Goal: Register for event/course

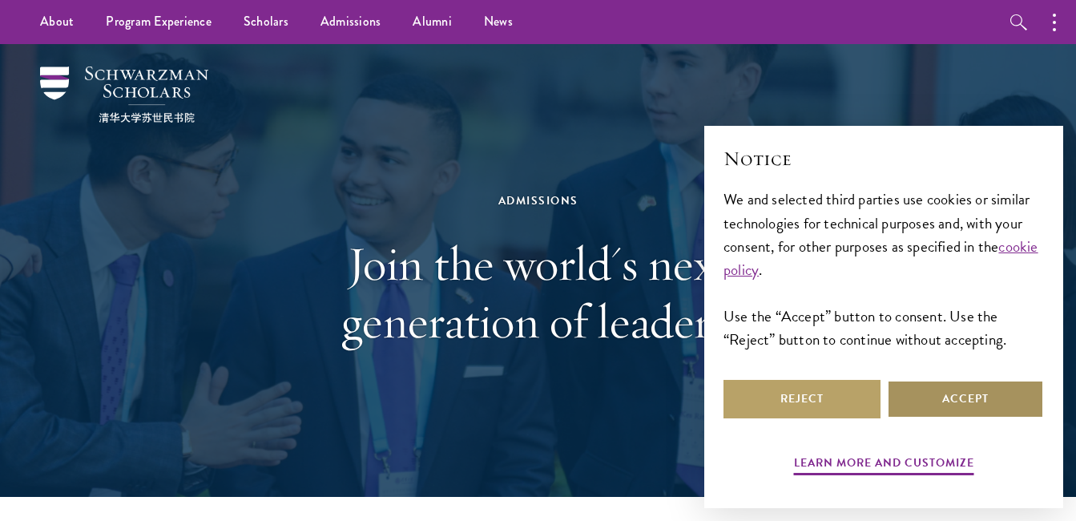
click at [1008, 397] on button "Accept" at bounding box center [965, 399] width 157 height 38
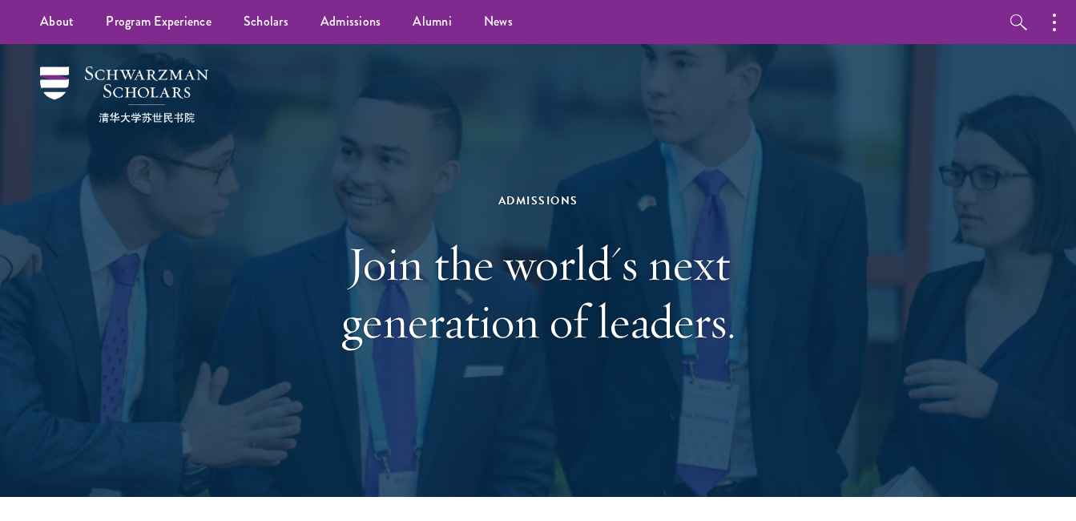
click at [934, 146] on div "Admissions Join the world's next generation of leaders." at bounding box center [538, 270] width 916 height 453
click at [281, 27] on link "Scholars" at bounding box center [266, 22] width 77 height 44
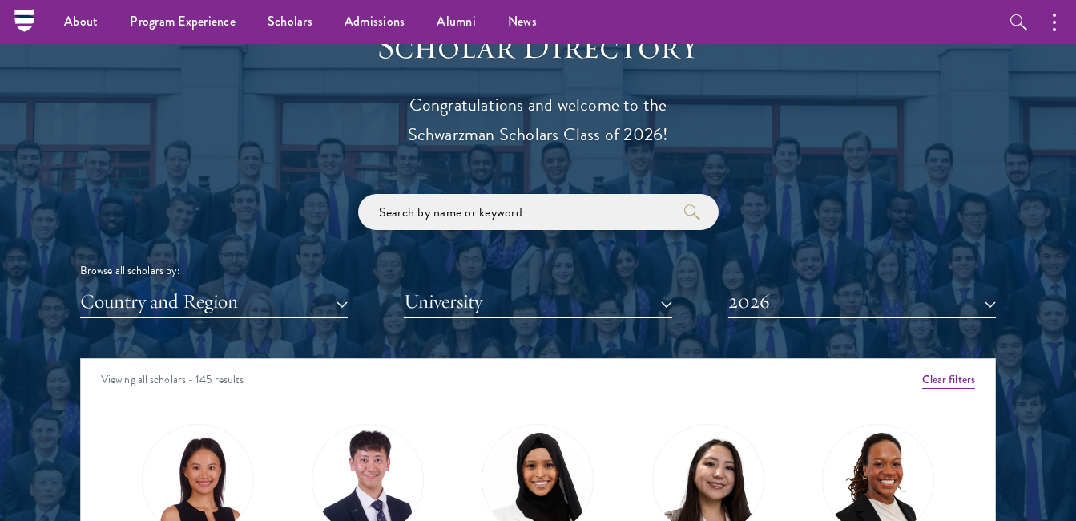
scroll to position [1698, 0]
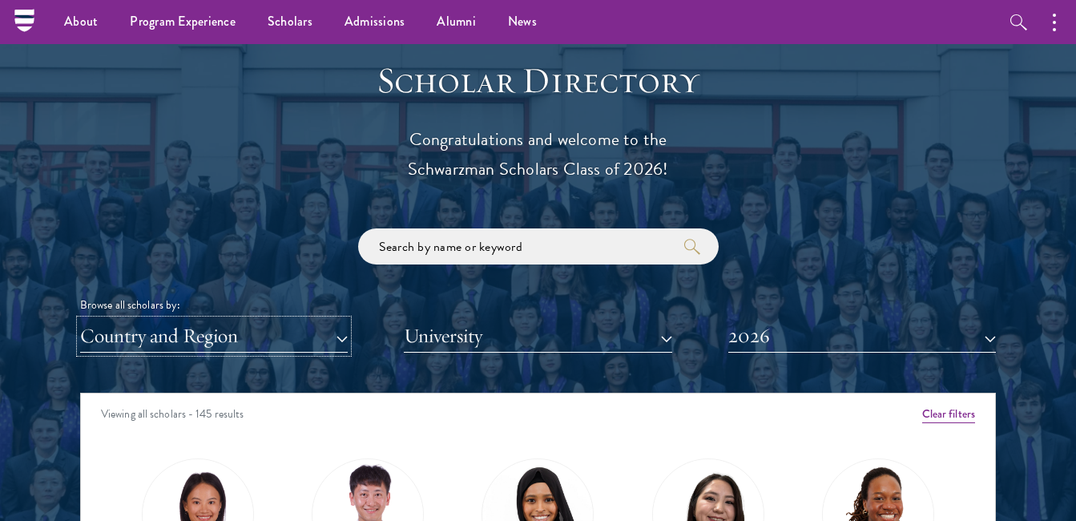
click at [331, 333] on button "Country and Region" at bounding box center [214, 336] width 268 height 33
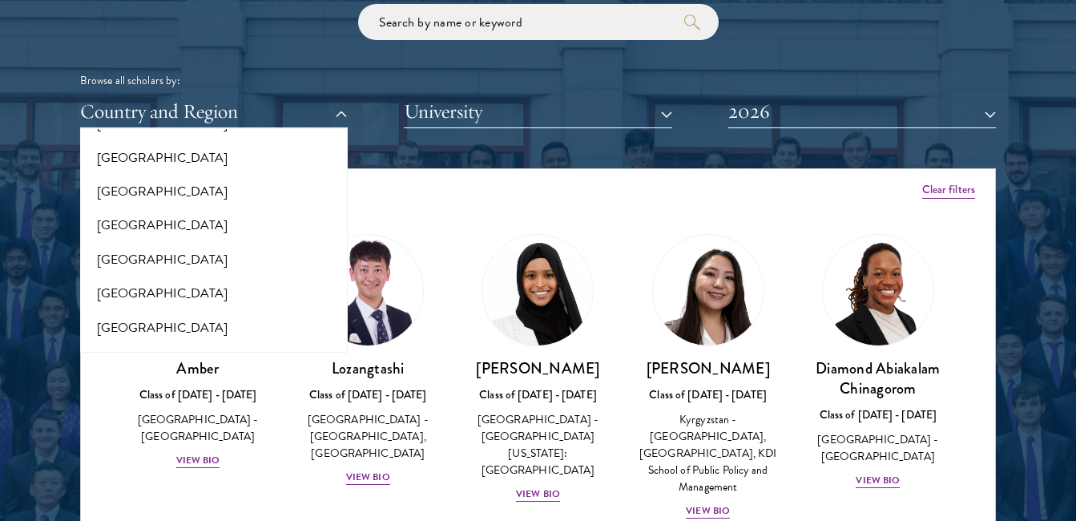
click at [334, 340] on div "All Countries and Regions Afghanistan Antigua and Barbuda Argentina Armenia Aus…" at bounding box center [214, 240] width 268 height 224
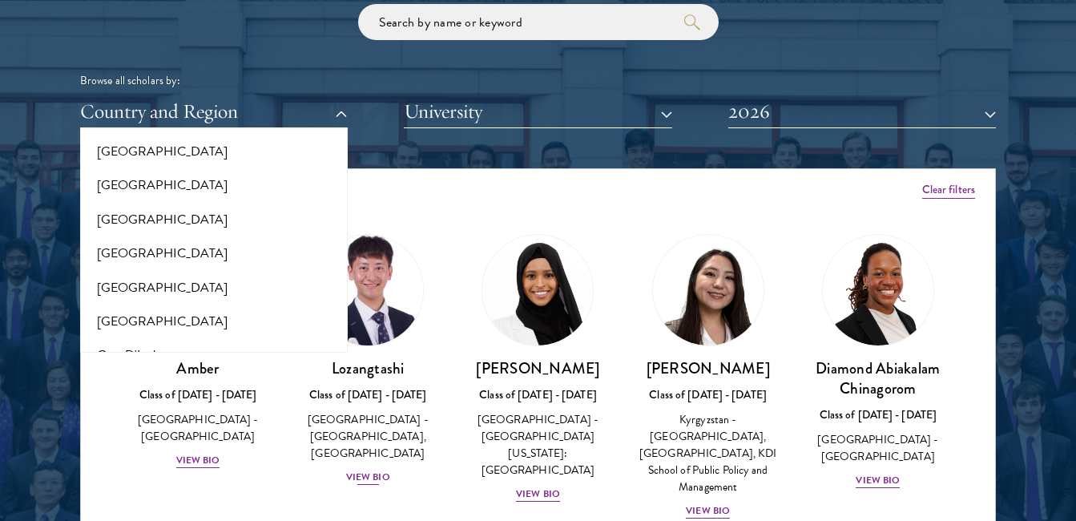
scroll to position [541, 0]
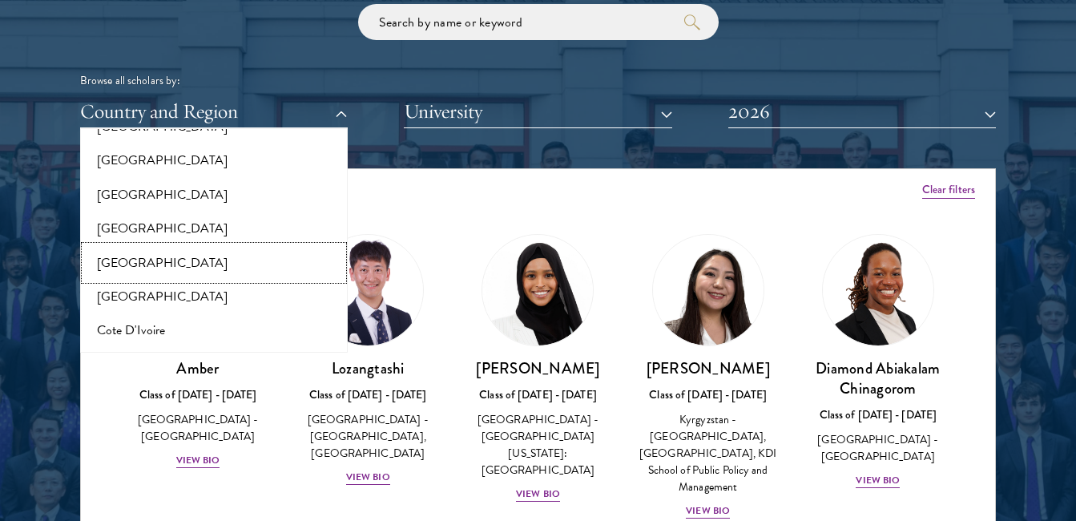
click at [109, 267] on button "[GEOGRAPHIC_DATA]" at bounding box center [214, 263] width 258 height 34
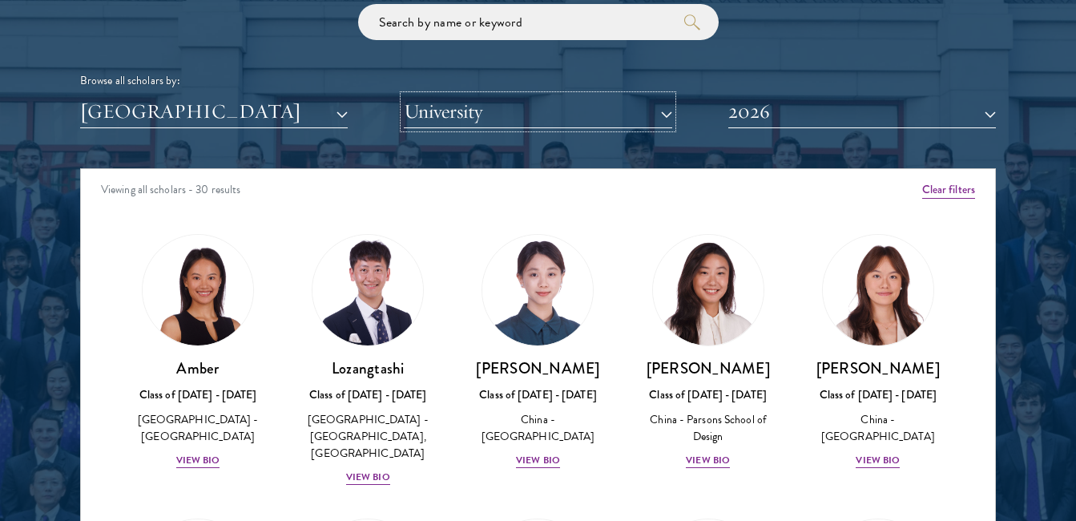
click at [667, 109] on button "University" at bounding box center [538, 111] width 268 height 33
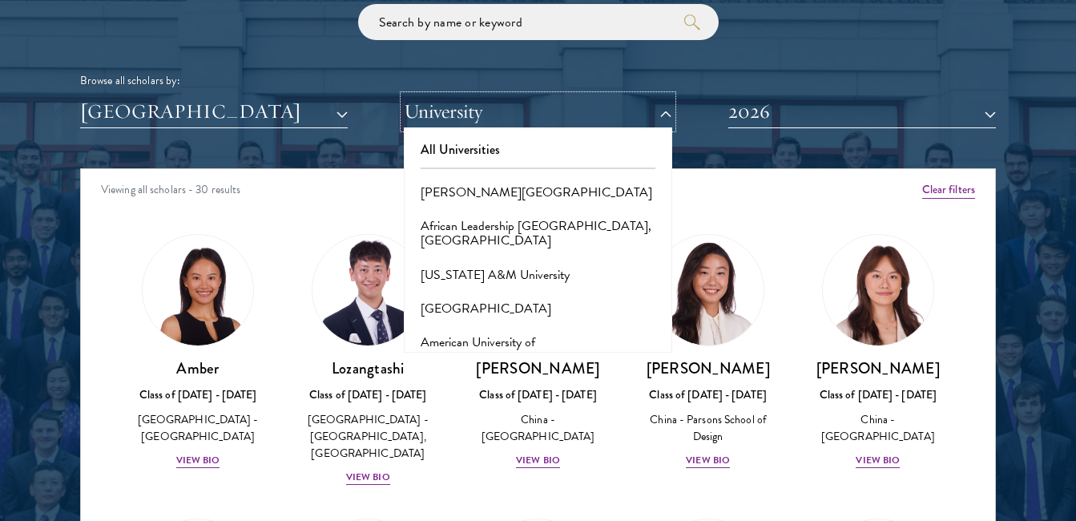
click at [515, 96] on button "University" at bounding box center [538, 111] width 268 height 33
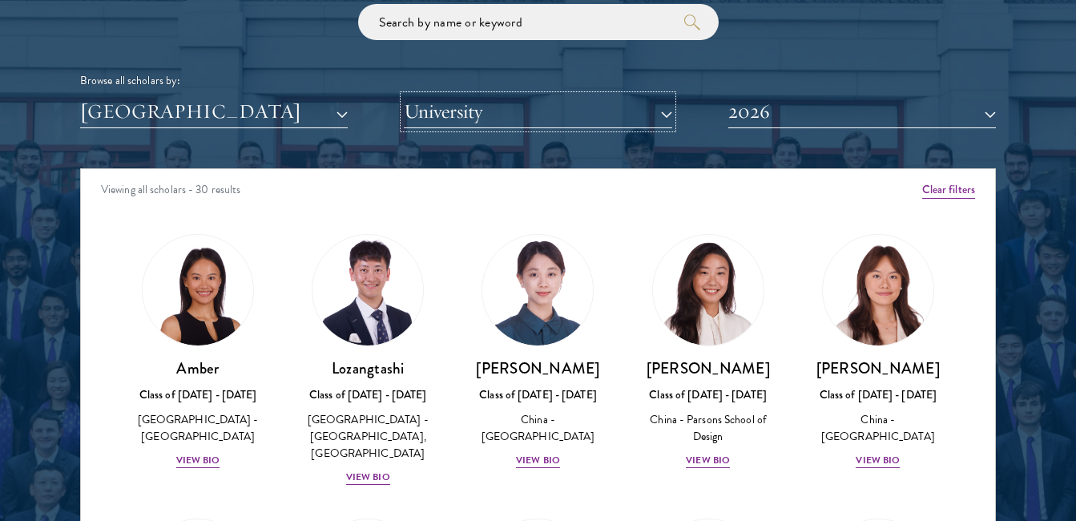
click at [594, 123] on button "University" at bounding box center [538, 111] width 268 height 33
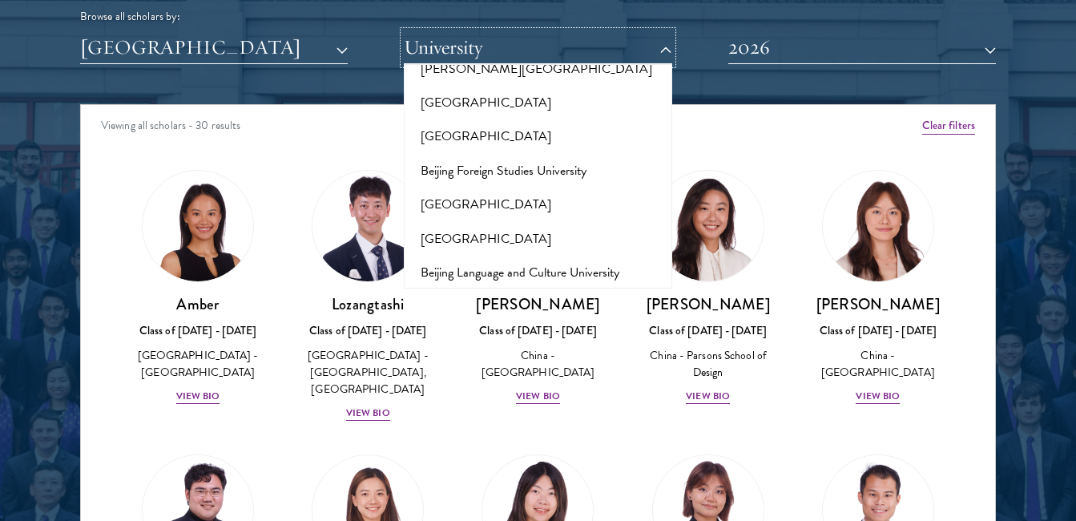
scroll to position [2019, 0]
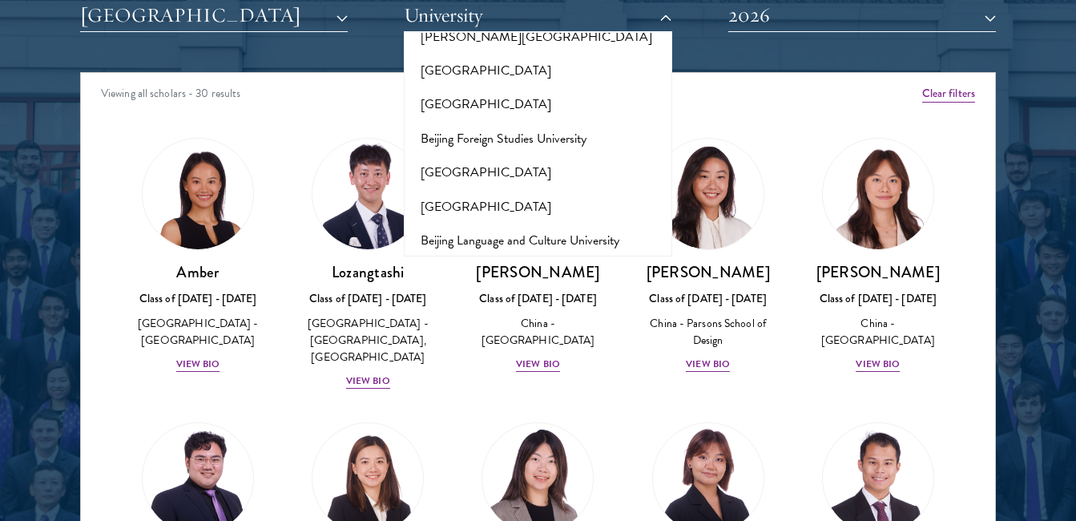
click at [655, 203] on div "All Universities Adekunle Ajasin University African Leadership University, Rwan…" at bounding box center [538, 144] width 268 height 224
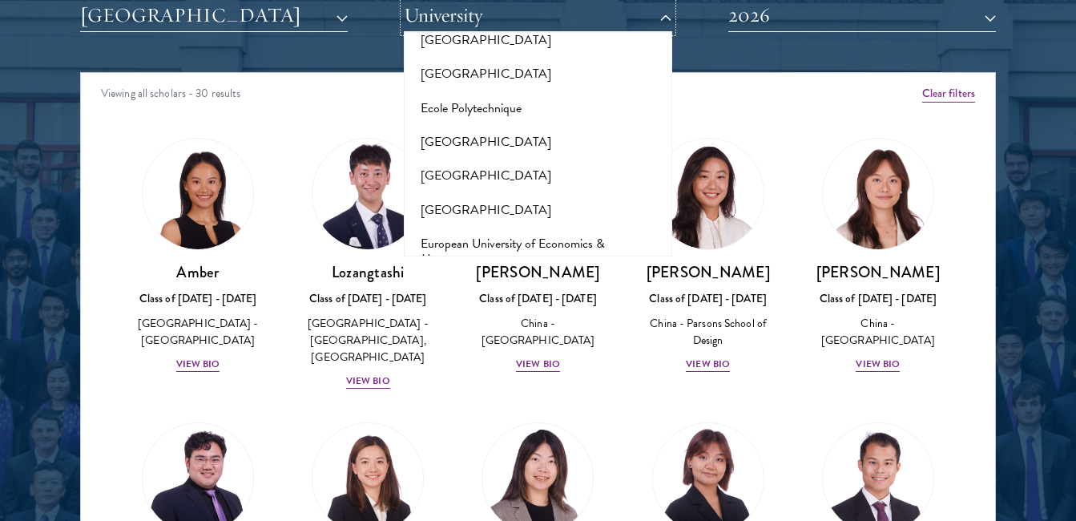
click at [659, 15] on button "University" at bounding box center [538, 15] width 268 height 33
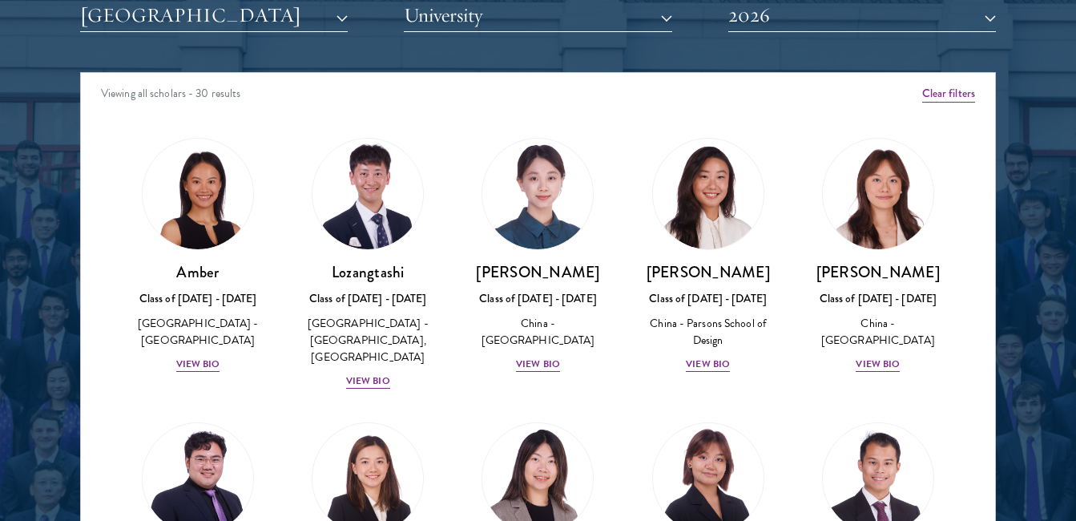
click at [551, 34] on div "Scholar Directory Congratulations and welcome to the Schwarzman Scholars Class …" at bounding box center [538, 145] width 916 height 815
click at [570, 24] on button "University" at bounding box center [538, 15] width 268 height 33
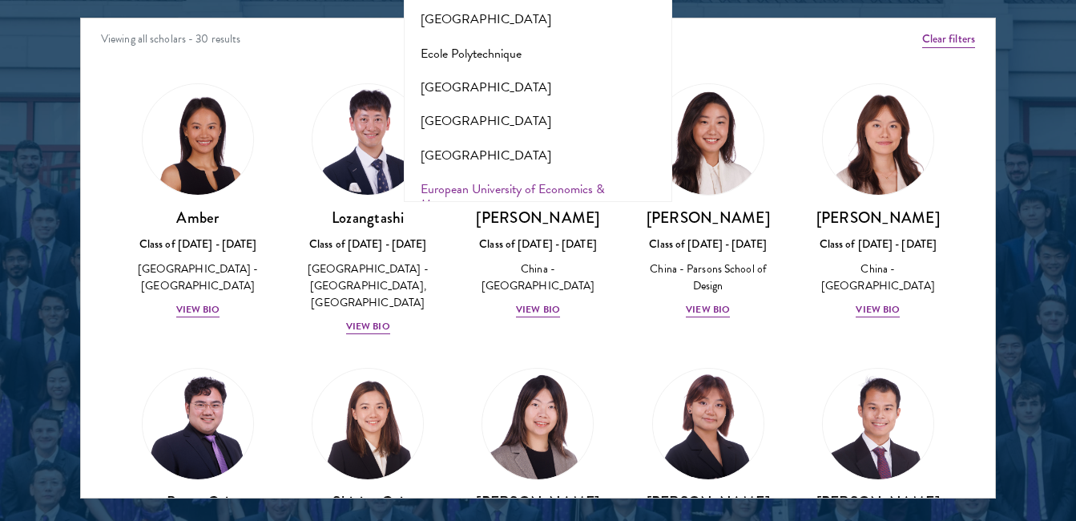
scroll to position [2083, 0]
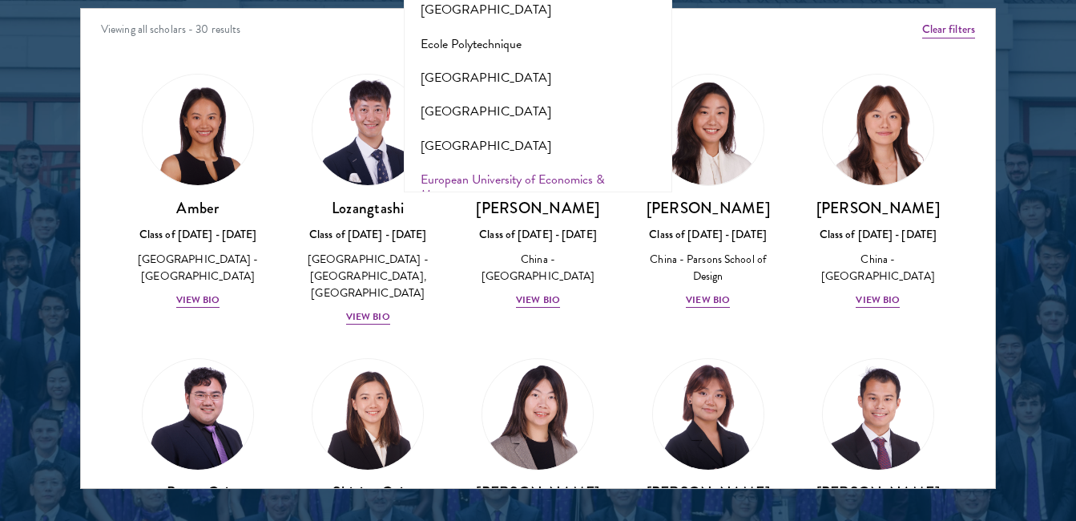
click at [651, 212] on button "FLAME University" at bounding box center [538, 229] width 258 height 34
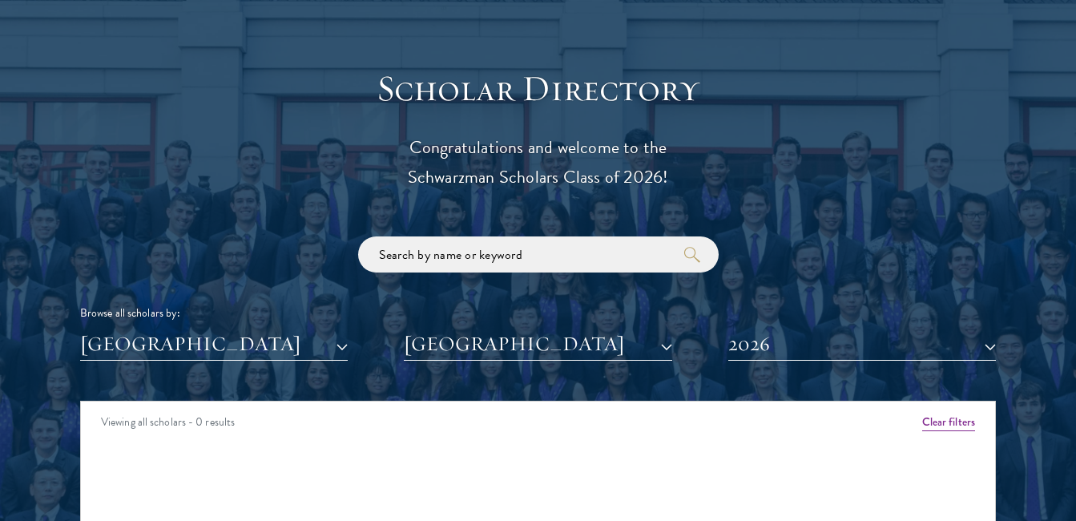
scroll to position [1750, 0]
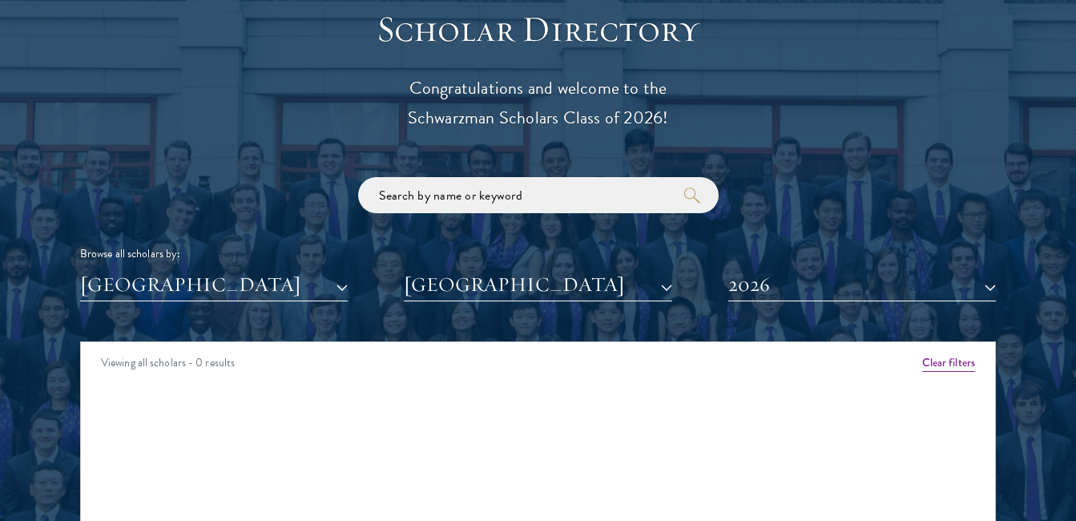
click at [673, 288] on div "China All Countries and Regions Afghanistan Antigua and Barbuda Argentina Armen…" at bounding box center [538, 284] width 916 height 33
click at [666, 284] on button "FLAME University" at bounding box center [538, 284] width 268 height 33
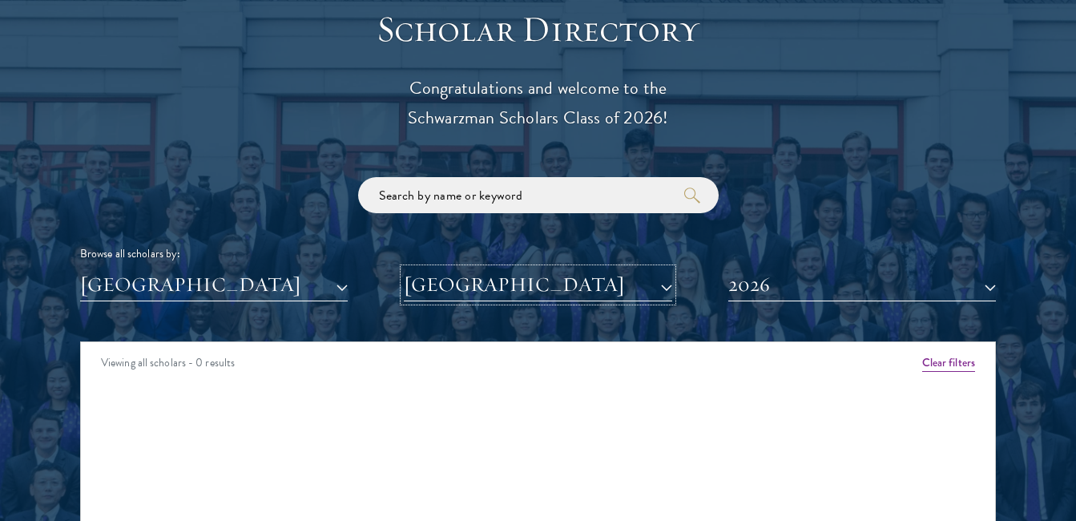
click at [601, 283] on button "FLAME University" at bounding box center [538, 284] width 268 height 33
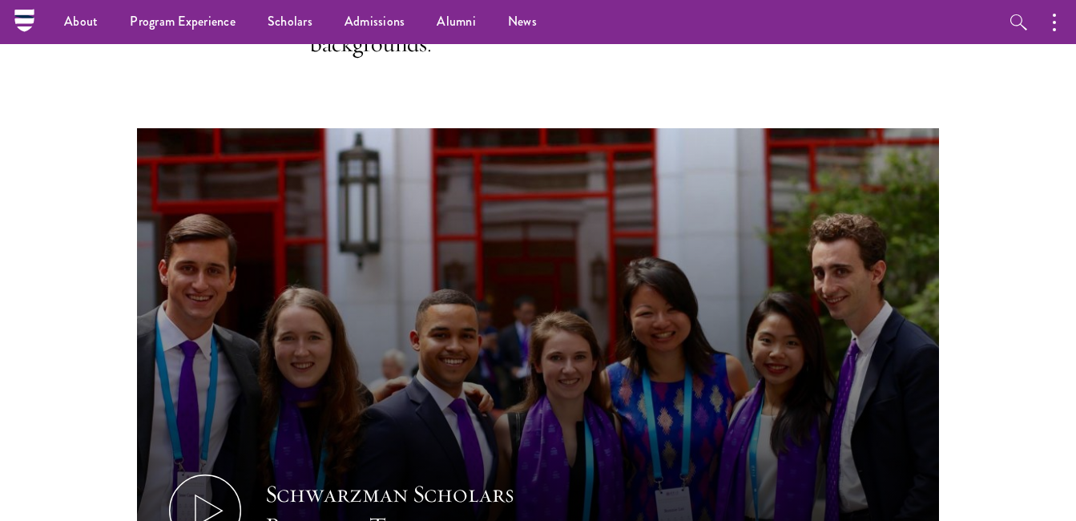
scroll to position [186, 0]
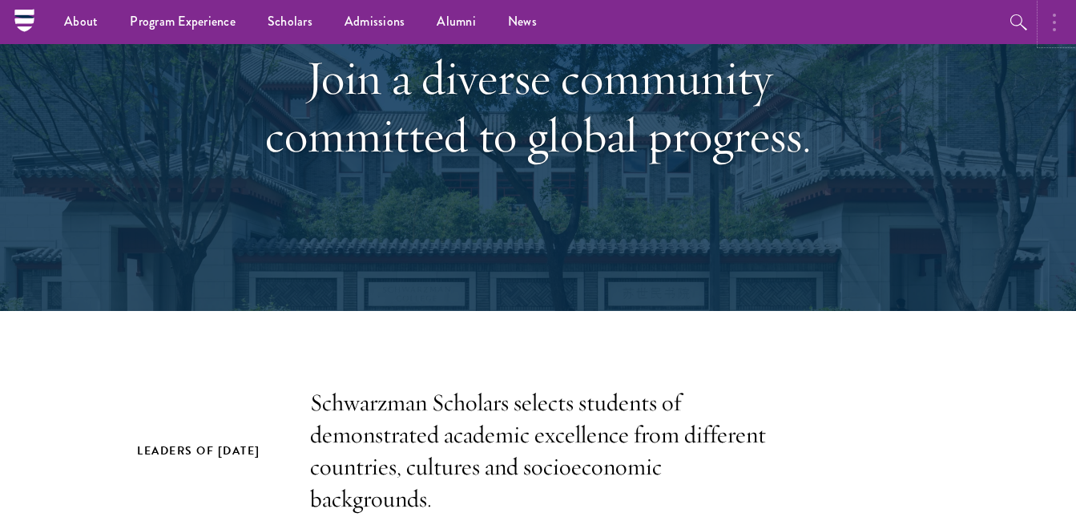
click at [1046, 23] on button "button" at bounding box center [1058, 22] width 35 height 44
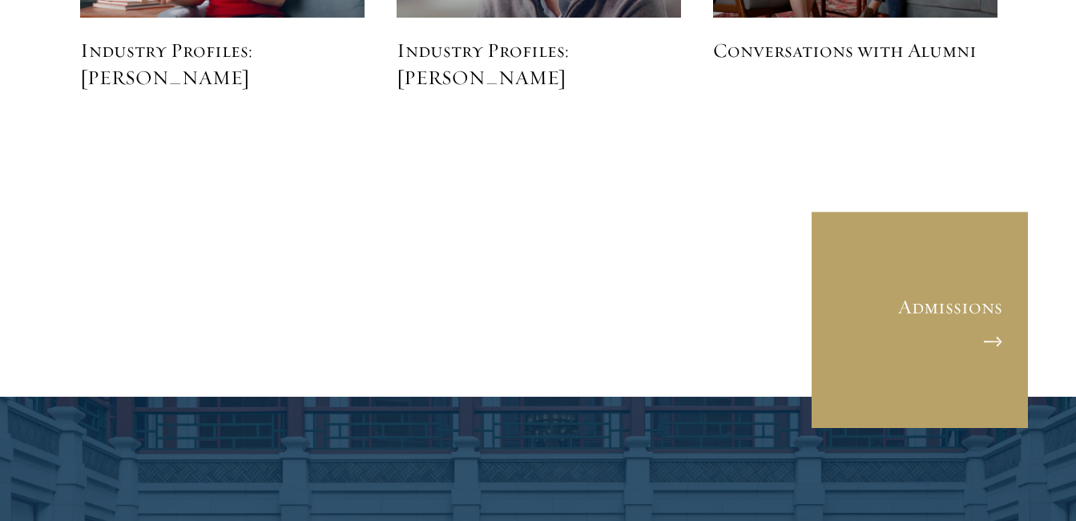
scroll to position [4160, 0]
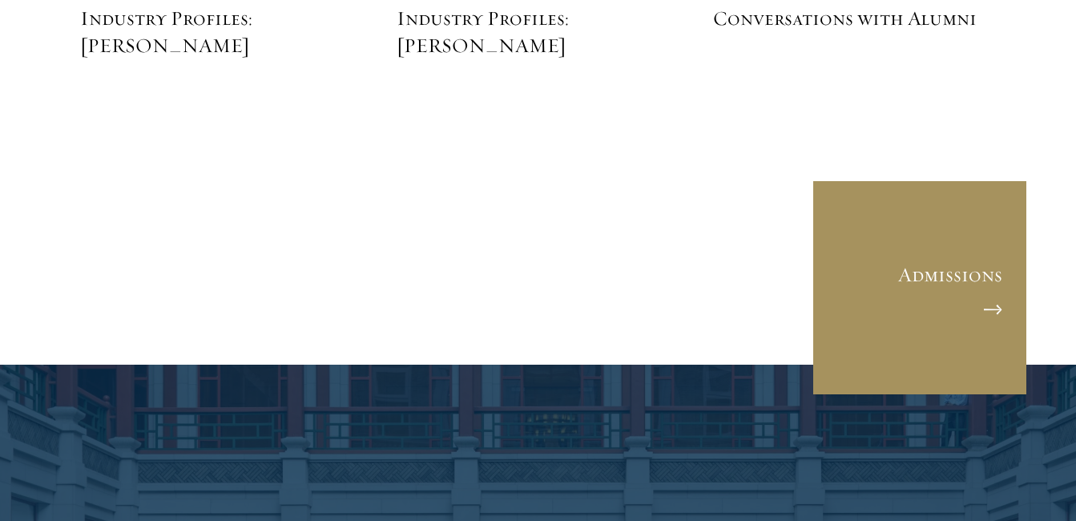
click at [990, 302] on link "Admissions" at bounding box center [920, 287] width 216 height 216
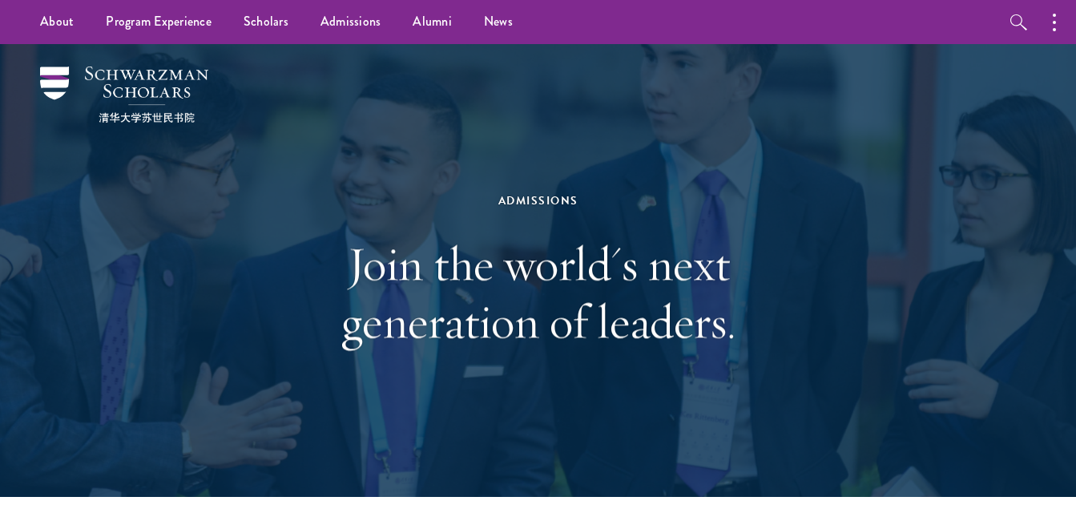
click at [574, 280] on h1 "Join the world's next generation of leaders." at bounding box center [538, 292] width 553 height 115
click at [535, 199] on div "Admissions" at bounding box center [538, 201] width 553 height 20
click at [448, 182] on div "Admissions Join the world's next generation of leaders." at bounding box center [538, 271] width 553 height 320
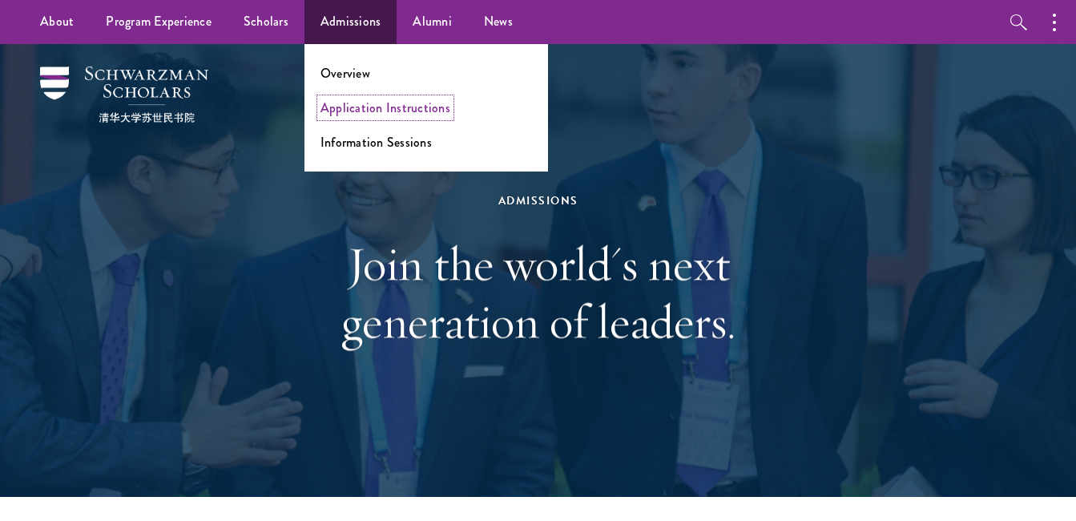
click at [381, 111] on link "Application Instructions" at bounding box center [385, 108] width 130 height 18
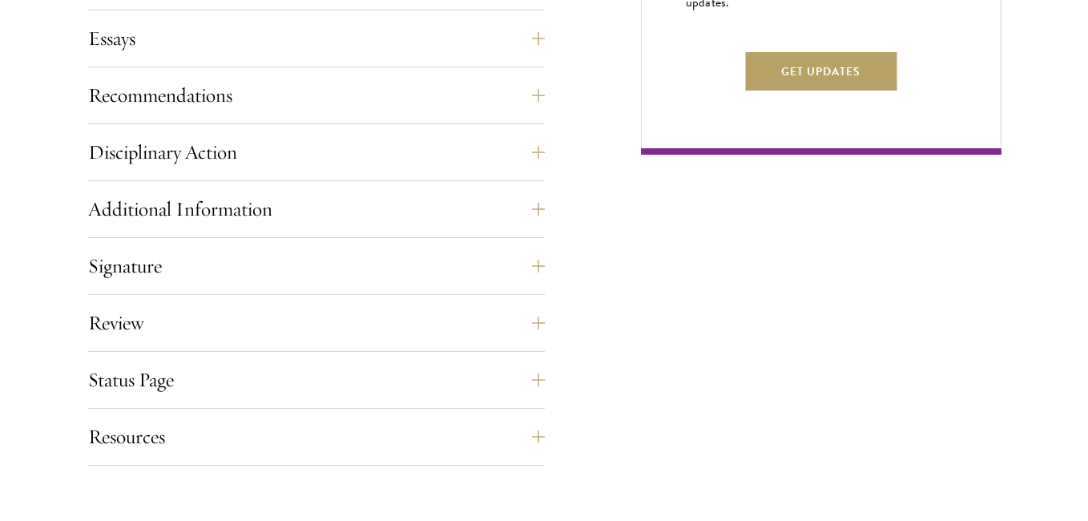
scroll to position [1154, 0]
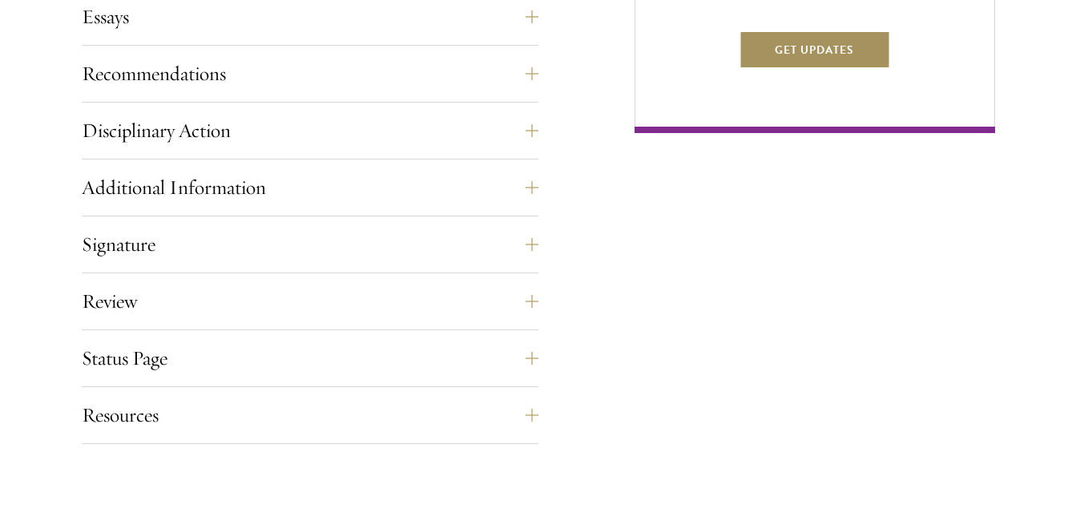
click at [811, 69] on button "Get Updates" at bounding box center [814, 49] width 151 height 38
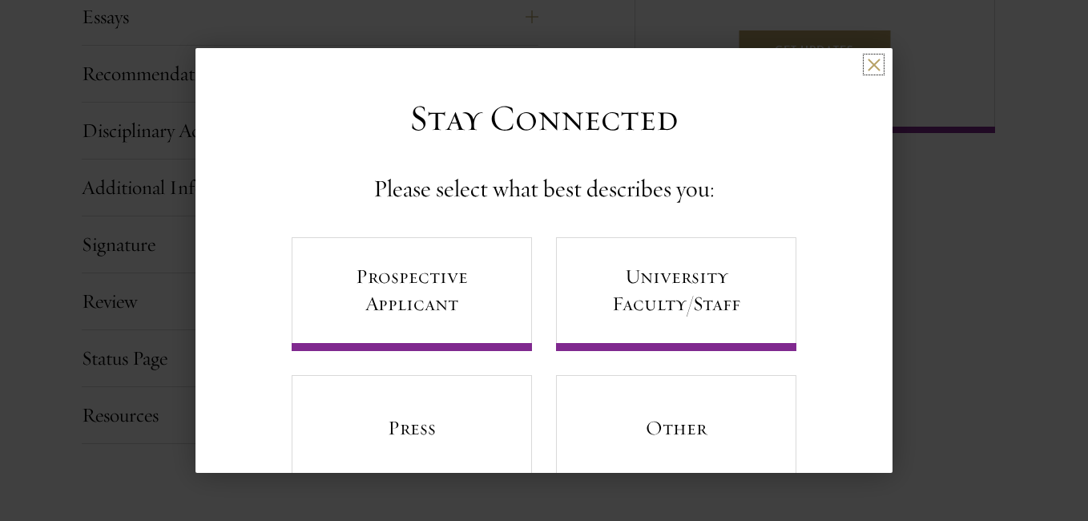
scroll to position [32, 0]
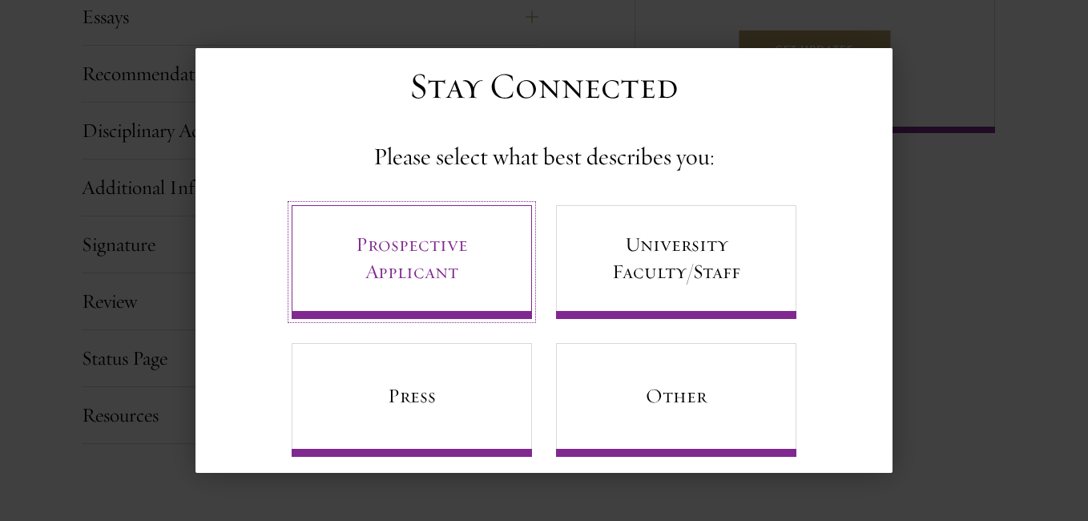
click at [433, 272] on link "Prospective Applicant" at bounding box center [412, 262] width 240 height 114
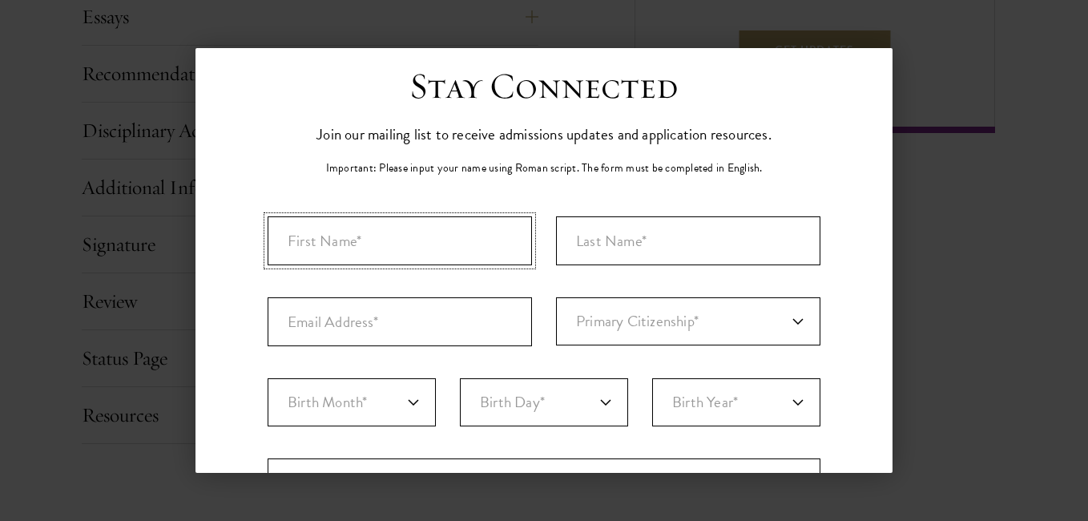
click at [421, 257] on input "First Name*" at bounding box center [400, 240] width 264 height 49
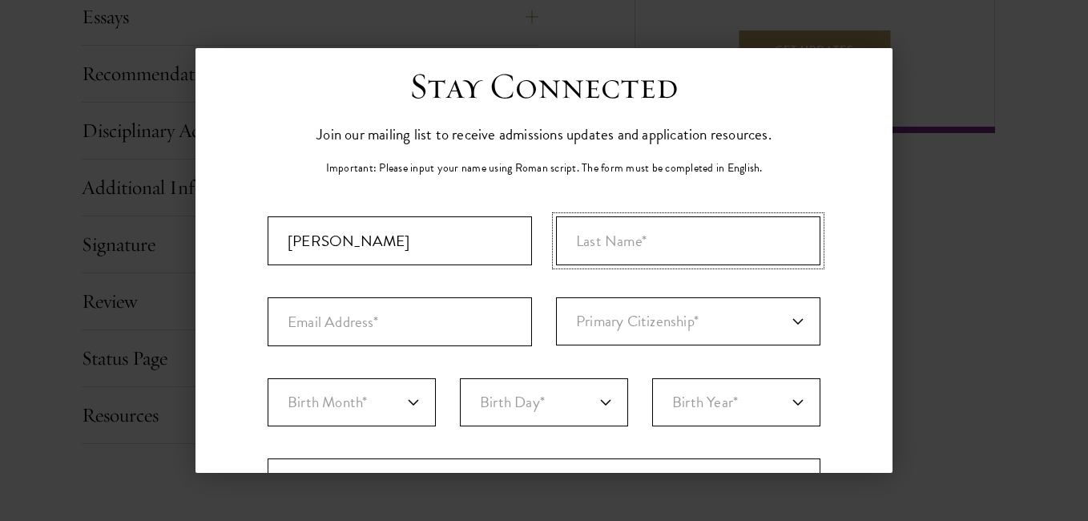
click at [611, 238] on input "Last Name (Family Name)*" at bounding box center [688, 240] width 264 height 49
click at [373, 243] on input "saima nawaz" at bounding box center [400, 240] width 264 height 49
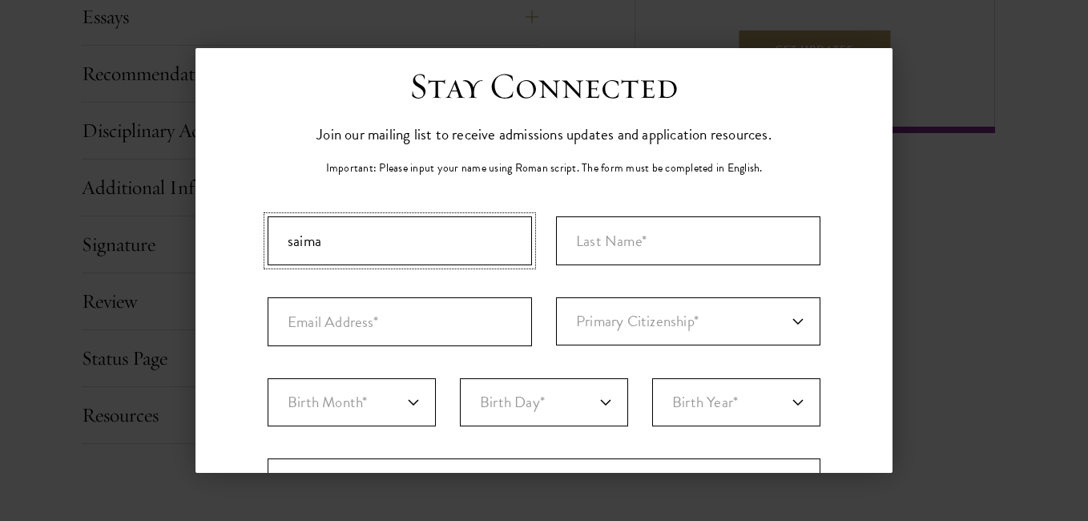
type input "saima"
click at [594, 249] on input "Last Name (Family Name)*" at bounding box center [688, 240] width 264 height 49
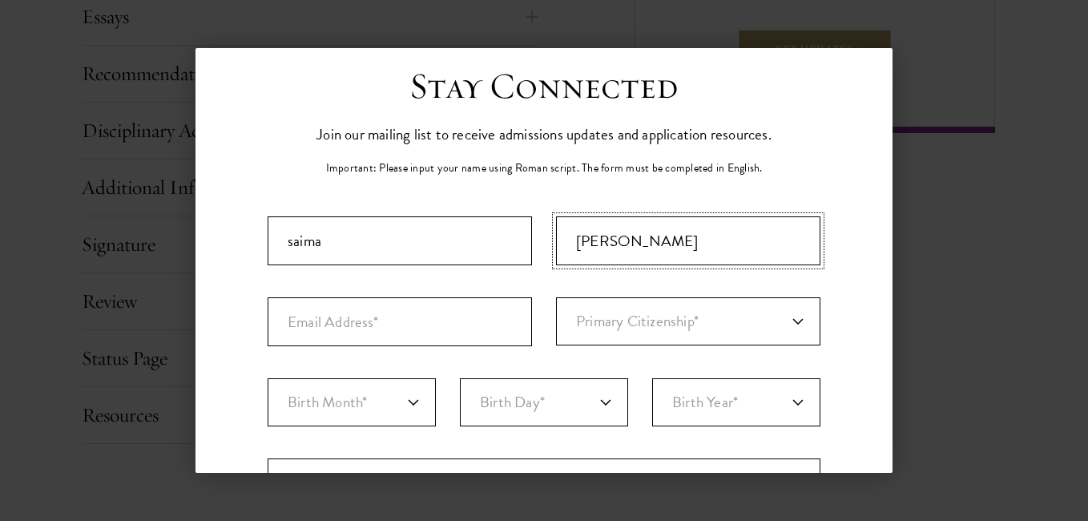
type input "rab nawaz"
click at [351, 324] on input "Email Address*" at bounding box center [400, 321] width 264 height 49
type input "saimanawazsaima2@gmail.com"
click at [704, 324] on select "Primary Citizenship* Afghanistan Aland Islands Albania Algeria Andorra Angola A…" at bounding box center [688, 321] width 264 height 48
select select "PK"
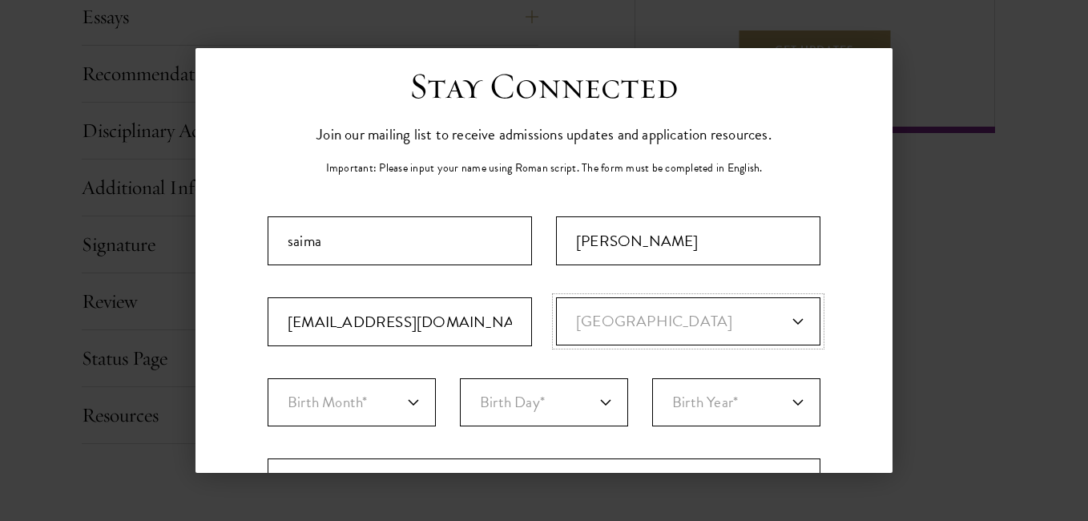
click at [556, 297] on select "Primary Citizenship* Afghanistan Aland Islands Albania Algeria Andorra Angola A…" at bounding box center [688, 321] width 264 height 48
click at [406, 394] on select "Birth Month* January February March April May June July August September Octobe…" at bounding box center [352, 402] width 168 height 48
select select "01"
click at [268, 378] on select "Birth Month* January February March April May June July August September Octobe…" at bounding box center [352, 402] width 168 height 48
click at [557, 378] on select "Birth Day* 1 2 3 4 5 6 7 8 9 10 11 12 13 14 15 16 17 18 19 20 21 22 23 24 25 26…" at bounding box center [544, 402] width 168 height 48
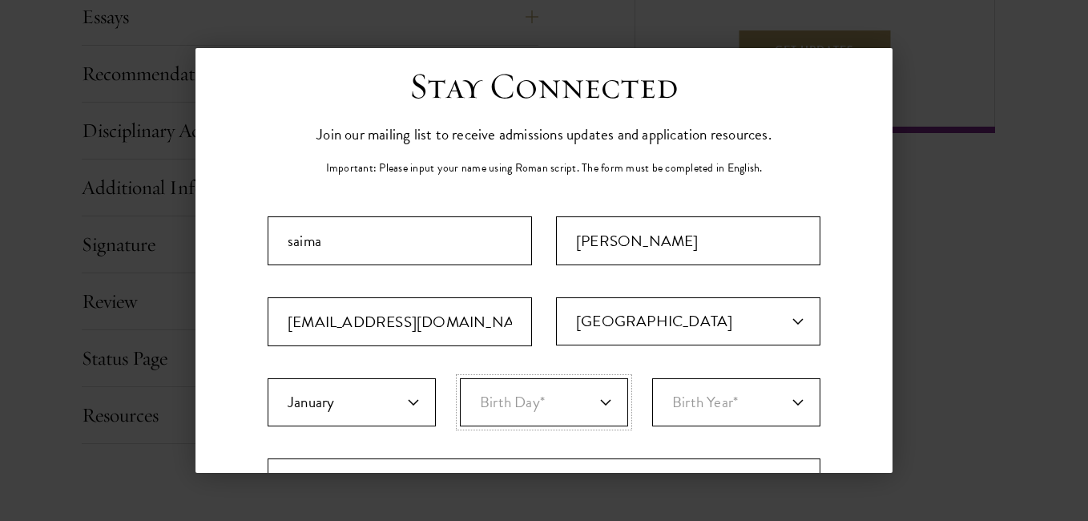
select select "01"
click at [460, 378] on select "Birth Day* 1 2 3 4 5 6 7 8 9 10 11 12 13 14 15 16 17 18 19 20 21 22 23 24 25 26…" at bounding box center [544, 402] width 168 height 48
click at [719, 376] on div "Important: The form must be completed in English. saima rab nawaz saimanawazsai…" at bounding box center [544, 527] width 553 height 623
click at [716, 394] on select "Birth Year* 2025 2024 2023 2022 2021 2020 2019 2018 2017 2016 2015 2014 2013 20…" at bounding box center [736, 402] width 168 height 48
select select "2003"
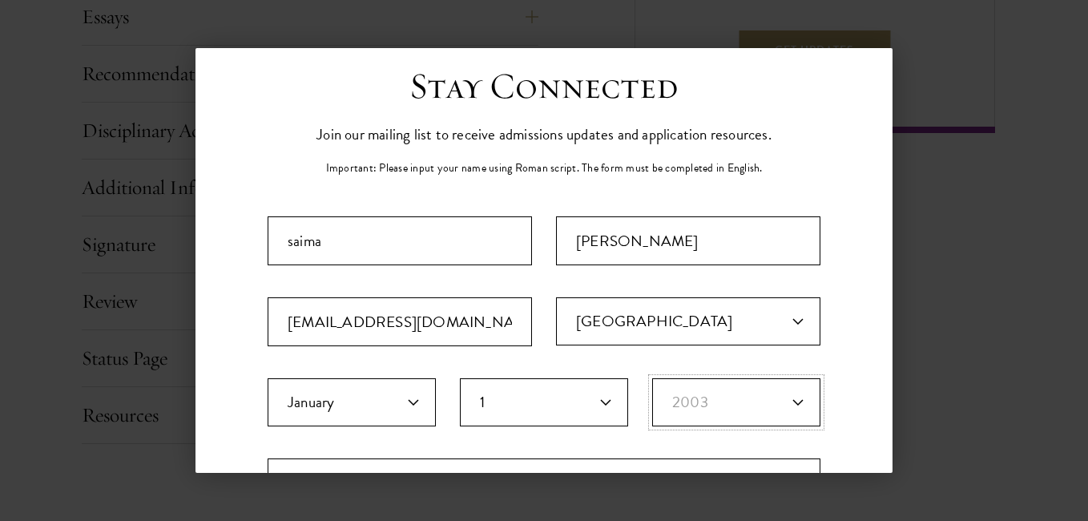
click at [652, 378] on select "Birth Year* 2025 2024 2023 2022 2021 2020 2019 2018 2017 2016 2015 2014 2013 20…" at bounding box center [736, 402] width 168 height 48
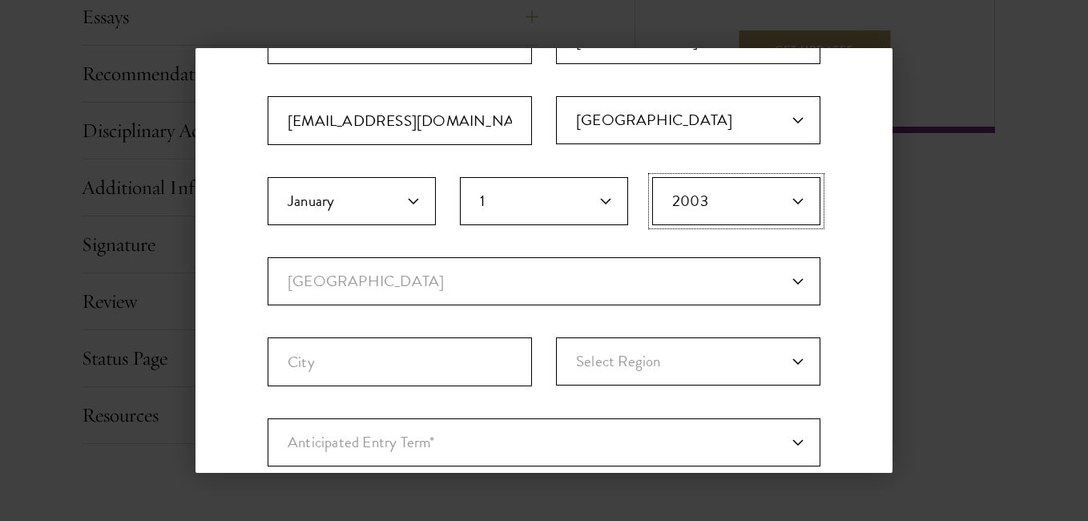
scroll to position [256, 0]
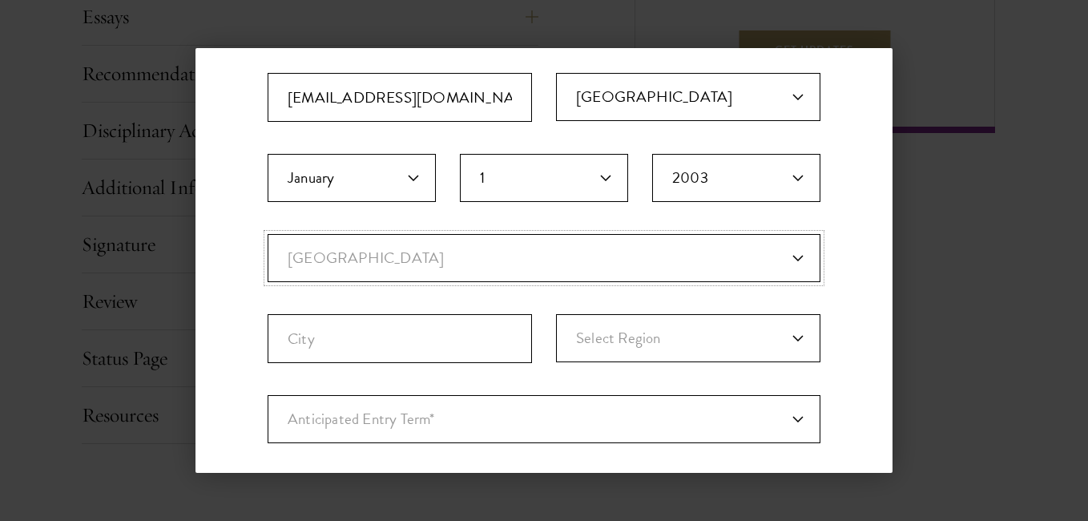
click at [468, 272] on select "Current Country Afghanistan Aland Islands Albania Algeria Andorra Angola Anguil…" at bounding box center [544, 258] width 553 height 48
select select "PK"
click at [268, 234] on select "Current Country Afghanistan Aland Islands Albania Algeria Andorra Angola Anguil…" at bounding box center [544, 258] width 553 height 48
select select
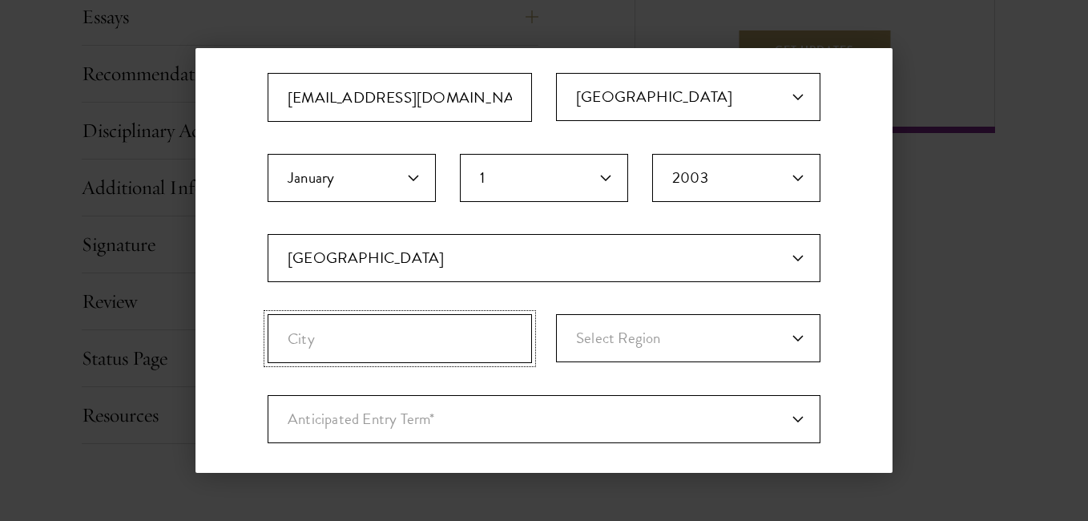
click at [469, 332] on input "City" at bounding box center [400, 338] width 264 height 49
type input "jampur"
click at [709, 333] on select "Select Region Azad Kashmir Balochistan Federally Administered Tribal... Gilgit-…" at bounding box center [688, 338] width 264 height 48
select select "Punjab"
click at [556, 314] on select "Select Region Azad Kashmir Balochistan Federally Administered Tribal... Gilgit-…" at bounding box center [688, 338] width 264 height 48
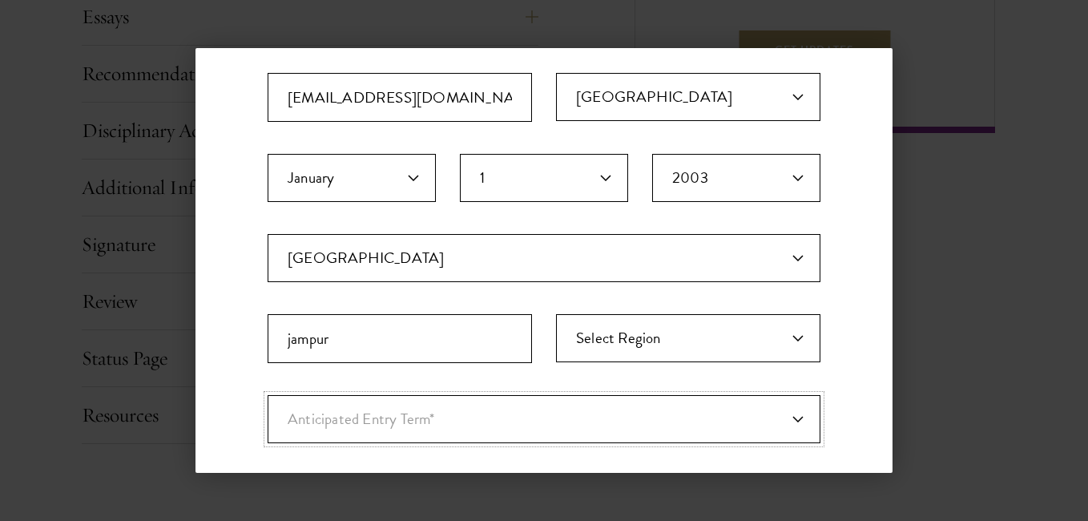
click at [585, 410] on select "Anticipated Entry Term* August 2026 (Application opens April 2025) Just Explori…" at bounding box center [544, 419] width 553 height 48
select select "e64b8ab3-eabb-4867-96d5-7e6b4840665f"
click at [268, 395] on select "Anticipated Entry Term* August 2026 (Application opens April 2025) Just Explori…" at bounding box center [544, 419] width 553 height 48
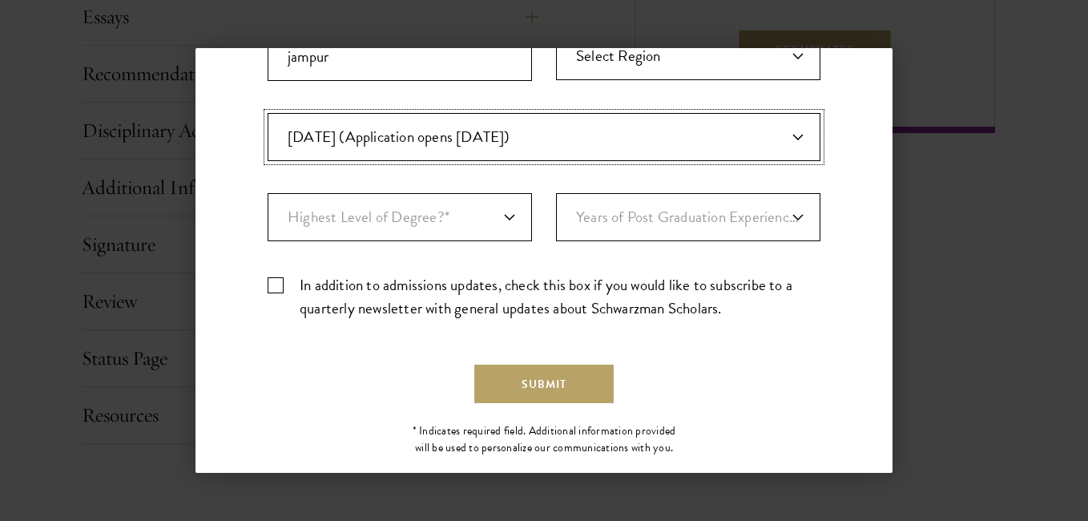
scroll to position [545, 0]
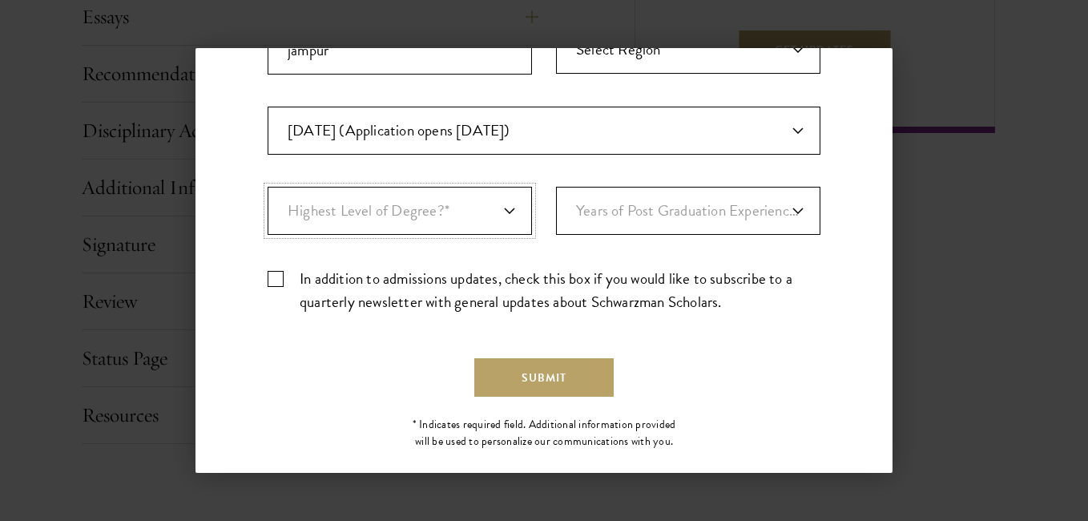
click at [512, 208] on select "Highest Level of Degree?* PHD Bachelor's Master's Current Undergraduate Student" at bounding box center [400, 211] width 264 height 48
select select "bf44f490-31e9-4d16-b1d2-df861e7933aa"
click at [268, 187] on select "Highest Level of Degree?* PHD Bachelor's Master's Current Undergraduate Student" at bounding box center [400, 211] width 264 height 48
click at [765, 206] on select "Years of Post Graduation Experience?* 1 2 3 4 5 6 7 8 9 10" at bounding box center [688, 211] width 264 height 48
click at [707, 215] on select "Years of Post Graduation Experience?* 1 2 3 4 5 6 7 8 9 10" at bounding box center [688, 211] width 264 height 48
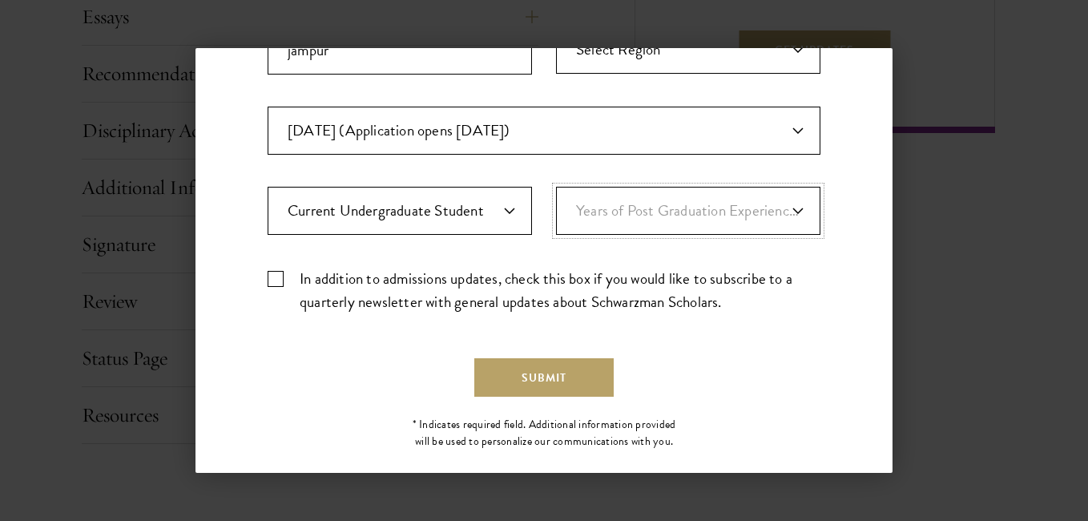
click at [728, 215] on select "Years of Post Graduation Experience?* 1 2 3 4 5 6 7 8 9 10" at bounding box center [688, 211] width 264 height 48
select select "1"
click at [556, 187] on select "Years of Post Graduation Experience?* 1 2 3 4 5 6 7 8 9 10" at bounding box center [688, 211] width 264 height 48
click at [276, 273] on label "In addition to admissions updates, check this box if you would like to subscrib…" at bounding box center [544, 290] width 553 height 46
click at [276, 273] on input "In addition to admissions updates, check this box if you would like to subscrib…" at bounding box center [544, 272] width 553 height 10
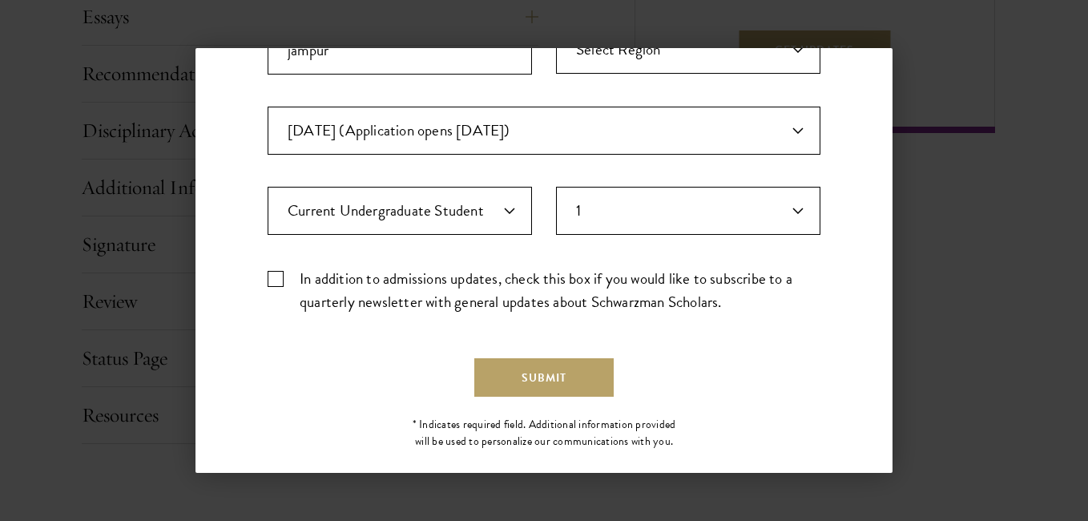
checkbox input "true"
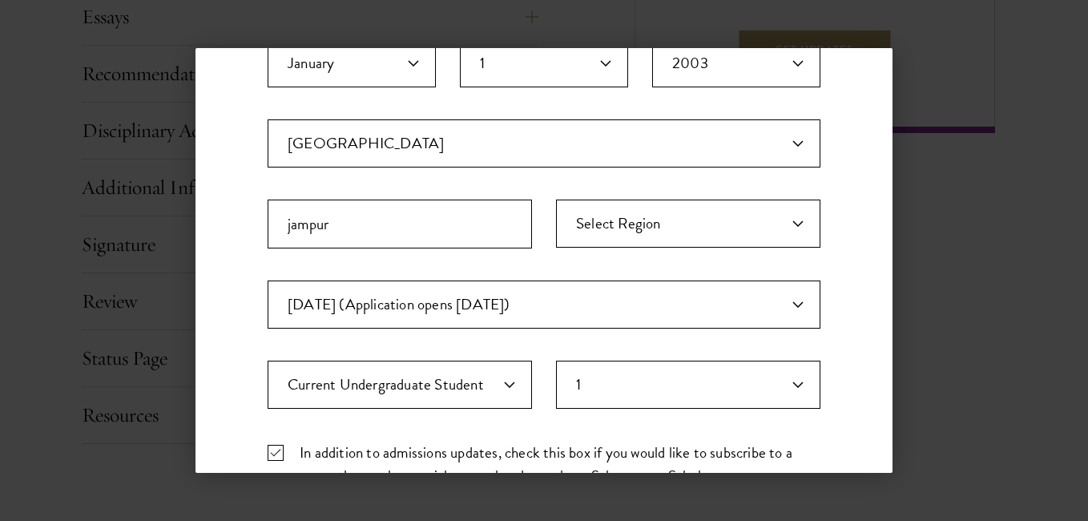
scroll to position [569, 0]
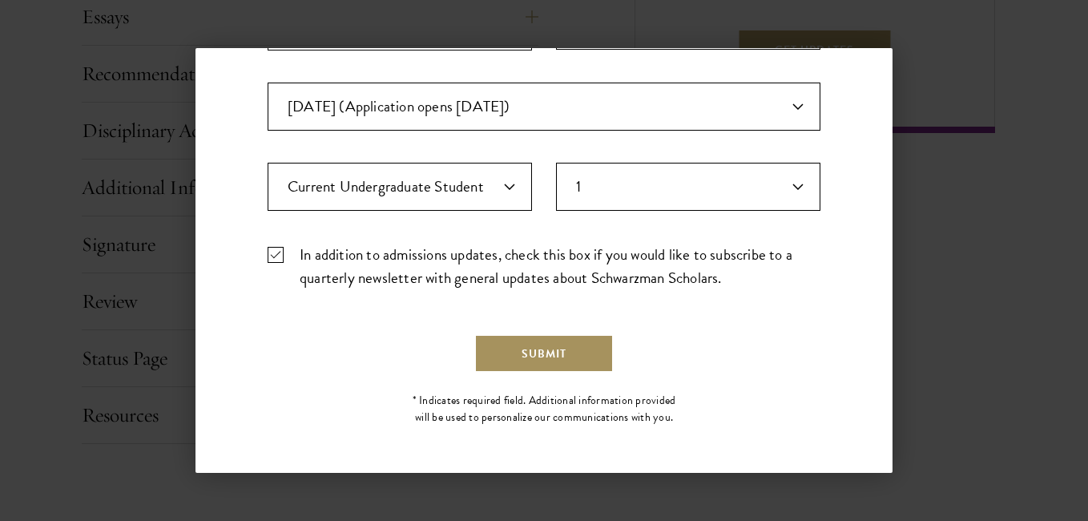
click at [508, 361] on button "Submit" at bounding box center [543, 353] width 139 height 38
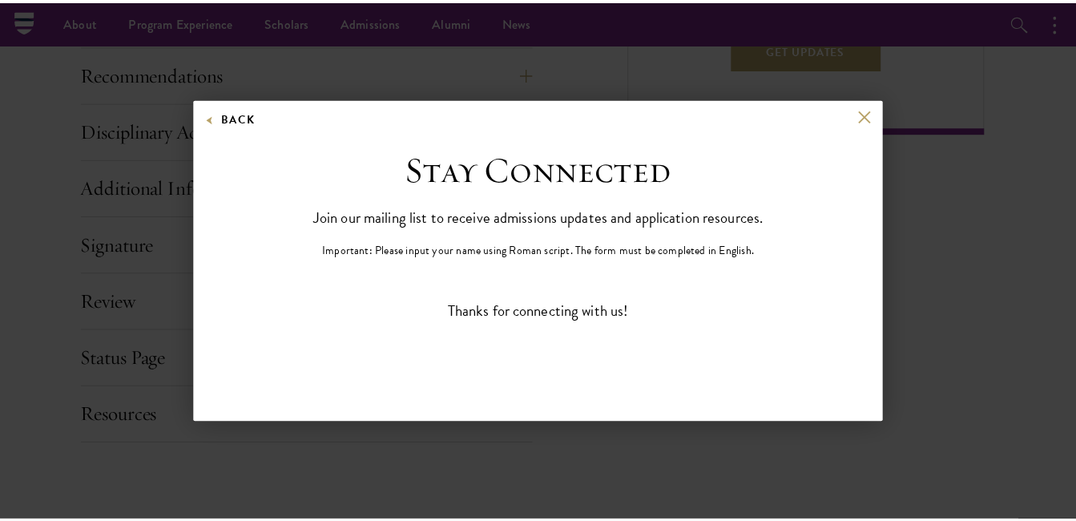
scroll to position [0, 0]
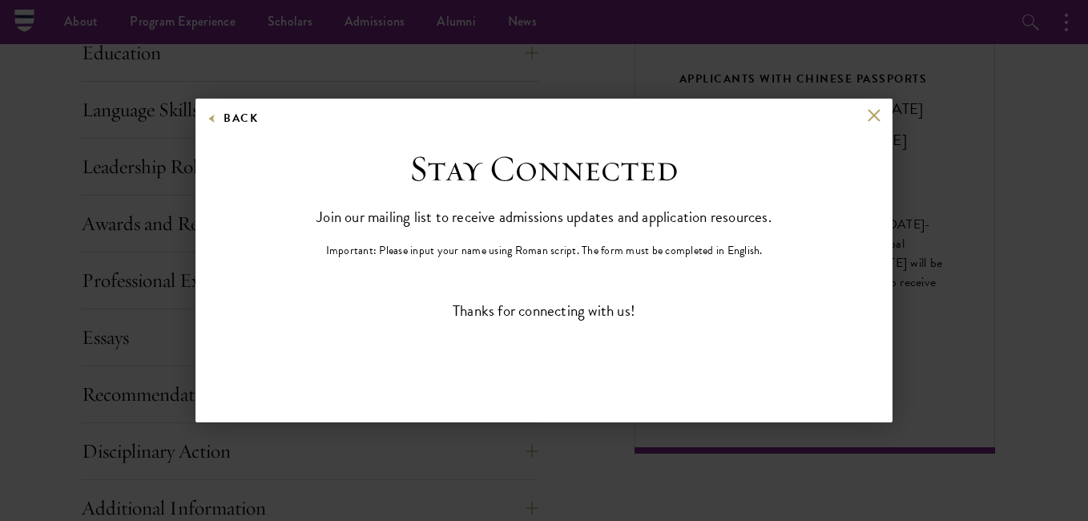
click at [713, 323] on div "Stay Connected Join our mailing list to receive admissions updates and applicat…" at bounding box center [544, 267] width 553 height 240
click at [880, 107] on div "Back Stay Connected Please select what best describes you: Prospective Applican…" at bounding box center [543, 261] width 697 height 324
click at [257, 119] on button "Back" at bounding box center [233, 118] width 50 height 20
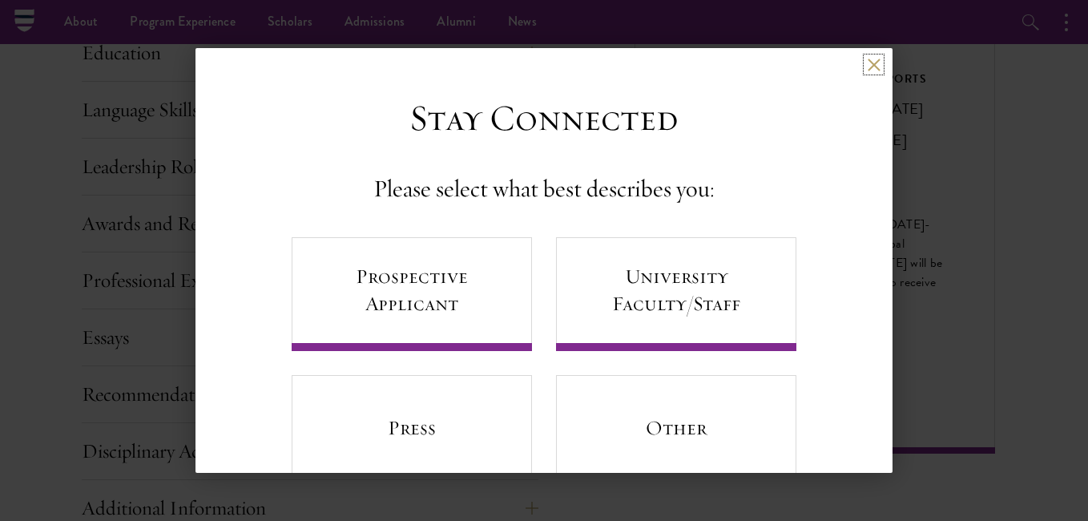
click at [867, 67] on button at bounding box center [874, 65] width 14 height 14
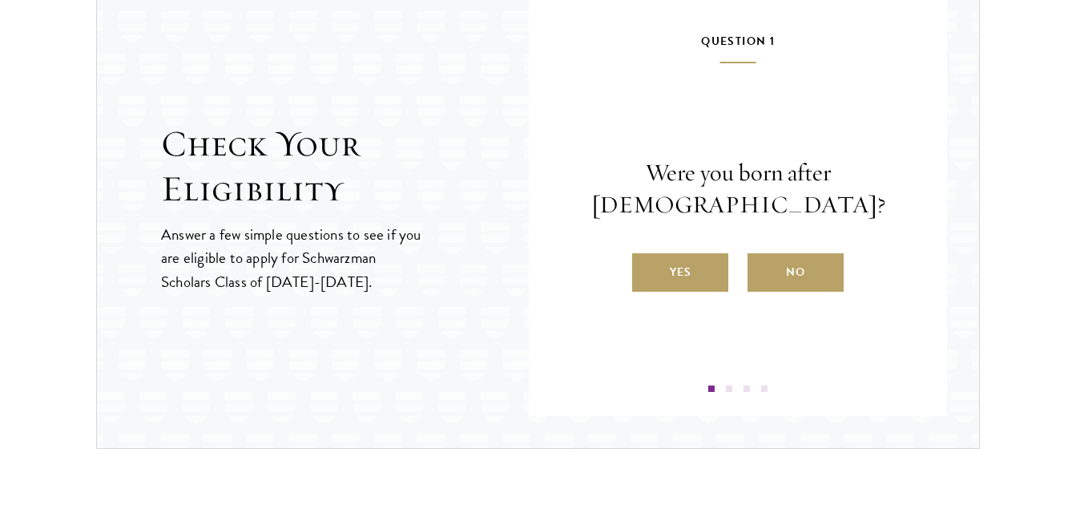
scroll to position [1731, 0]
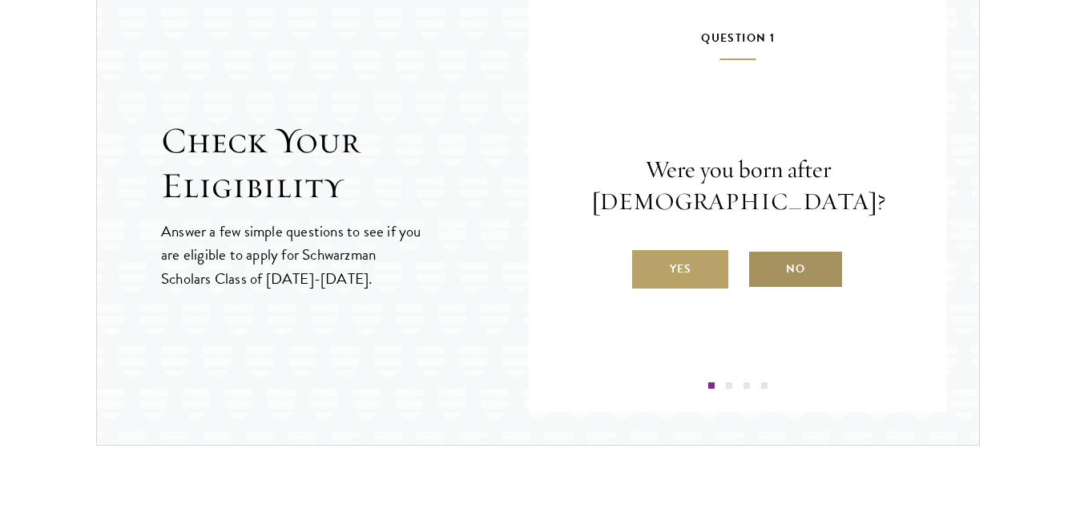
click at [815, 260] on label "No" at bounding box center [795, 269] width 96 height 38
click at [762, 260] on input "No" at bounding box center [754, 259] width 14 height 14
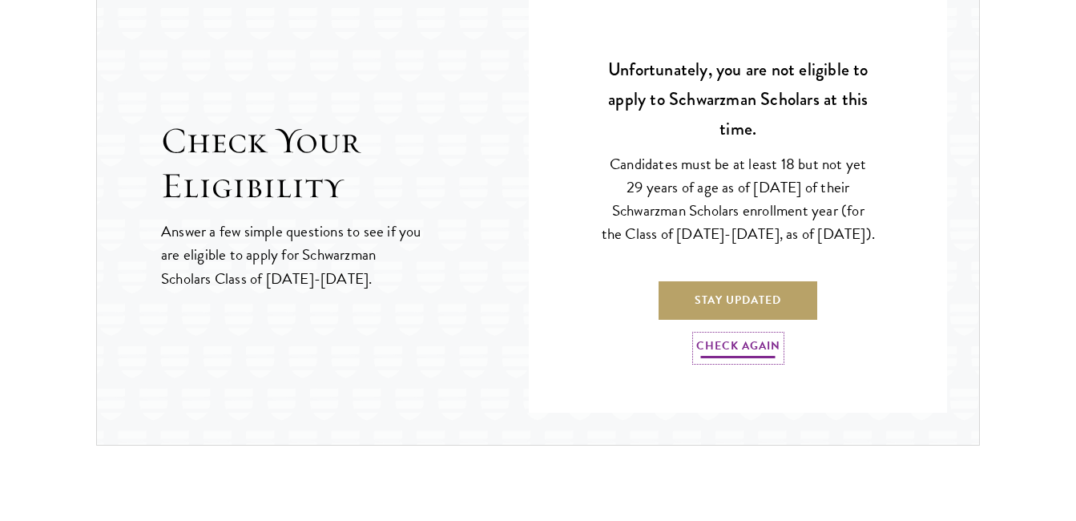
click at [757, 361] on link "Check Again" at bounding box center [738, 348] width 84 height 25
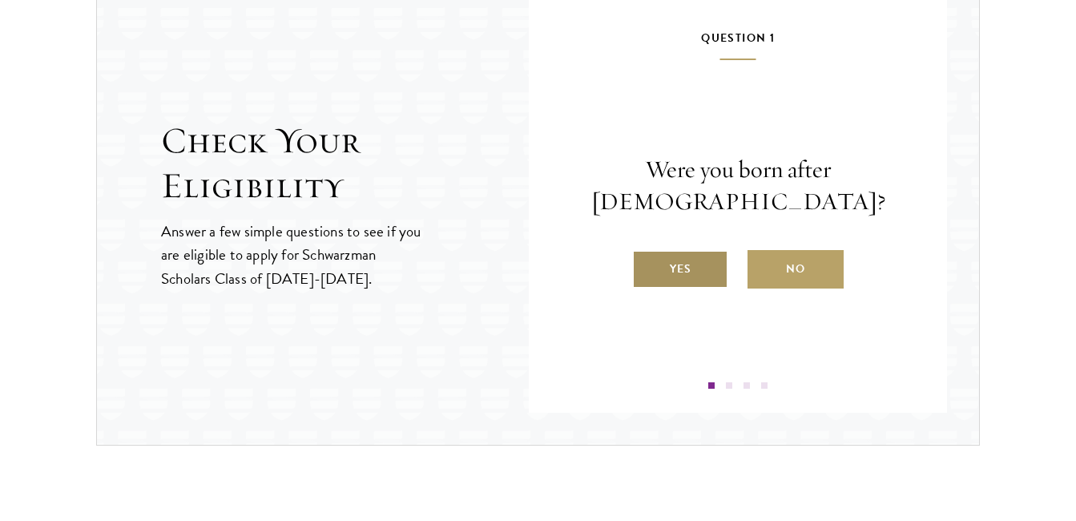
click at [678, 252] on label "Yes" at bounding box center [680, 269] width 96 height 38
click at [647, 252] on input "Yes" at bounding box center [639, 259] width 14 height 14
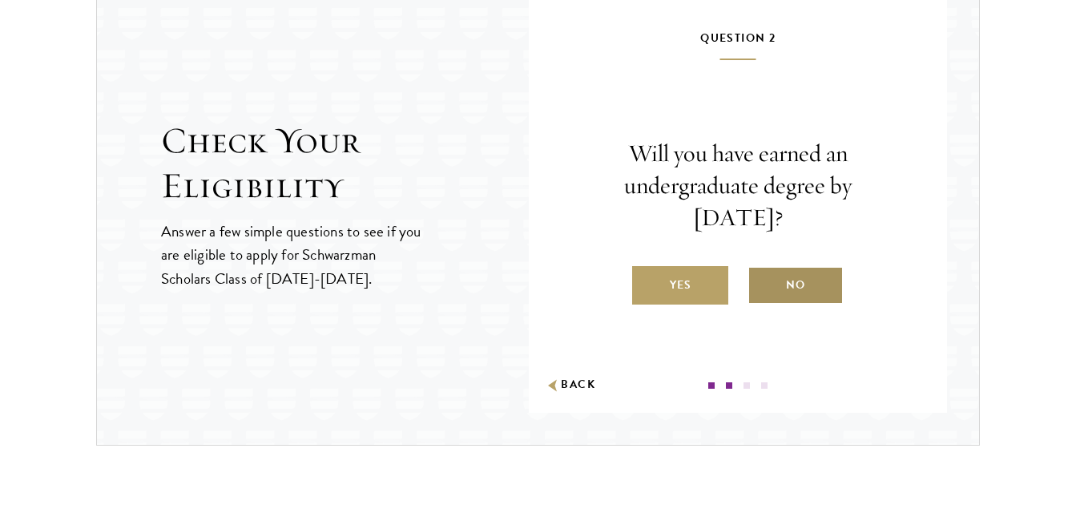
click at [788, 289] on label "No" at bounding box center [795, 285] width 96 height 38
click at [762, 282] on input "No" at bounding box center [754, 275] width 14 height 14
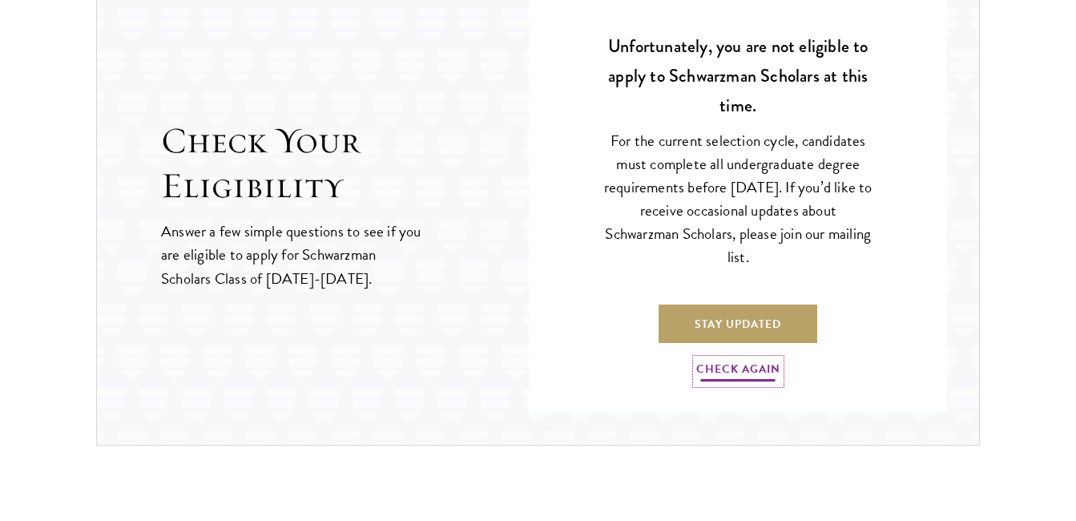
click at [755, 363] on link "Check Again" at bounding box center [738, 371] width 84 height 25
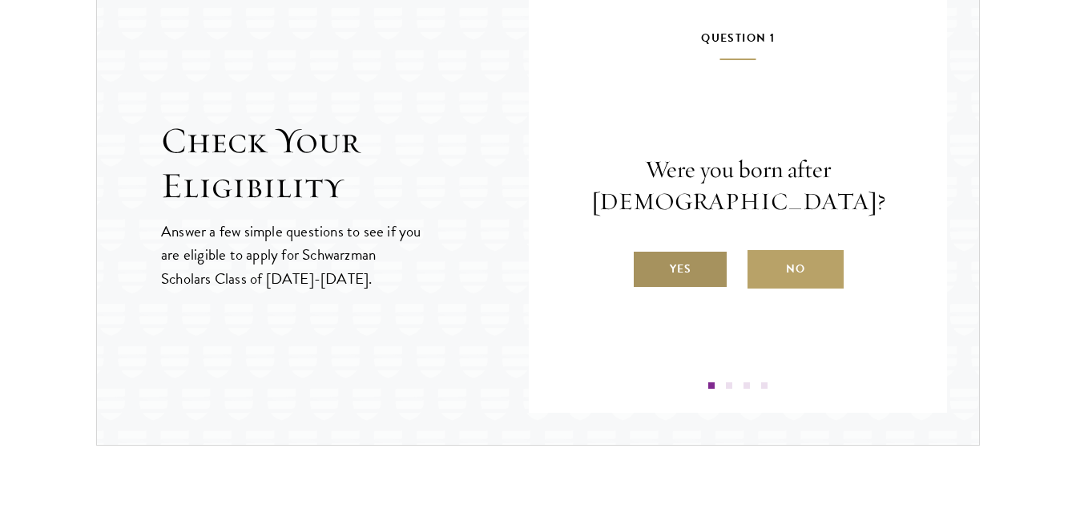
click at [678, 270] on label "Yes" at bounding box center [680, 269] width 96 height 38
click at [647, 266] on input "Yes" at bounding box center [639, 259] width 14 height 14
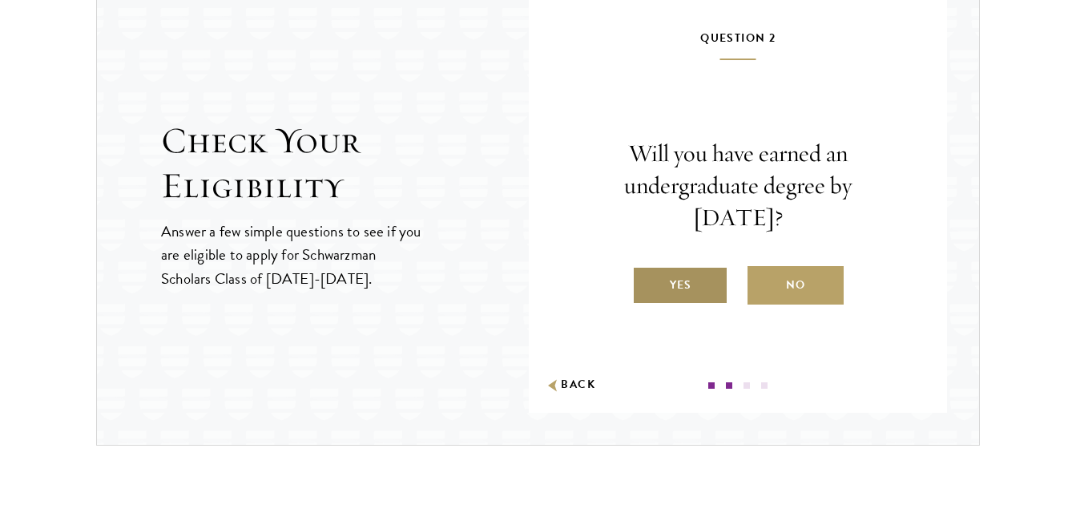
click at [677, 302] on label "Yes" at bounding box center [680, 285] width 96 height 38
click at [647, 282] on input "Yes" at bounding box center [639, 275] width 14 height 14
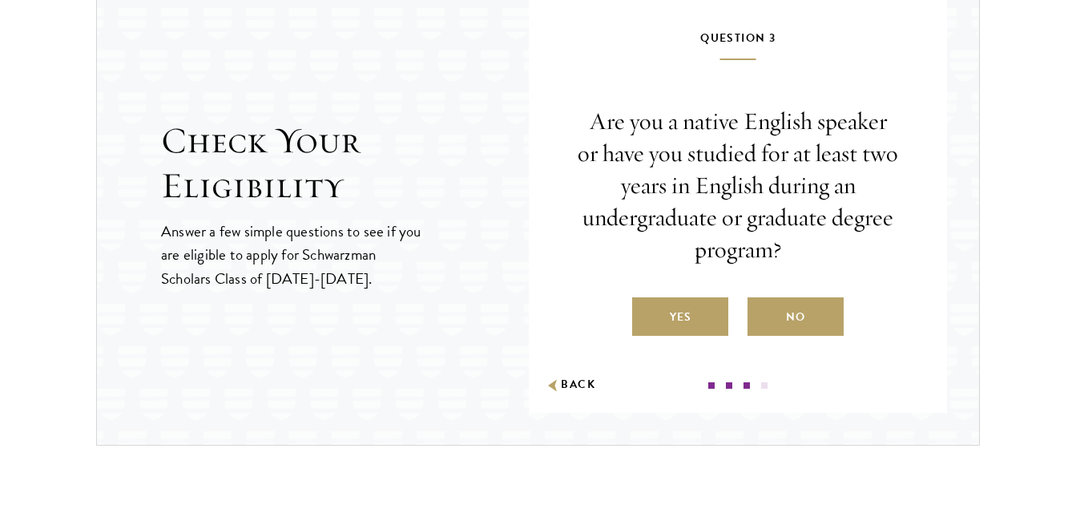
click at [677, 302] on label "Yes" at bounding box center [680, 316] width 96 height 38
click at [647, 302] on input "Yes" at bounding box center [639, 307] width 14 height 14
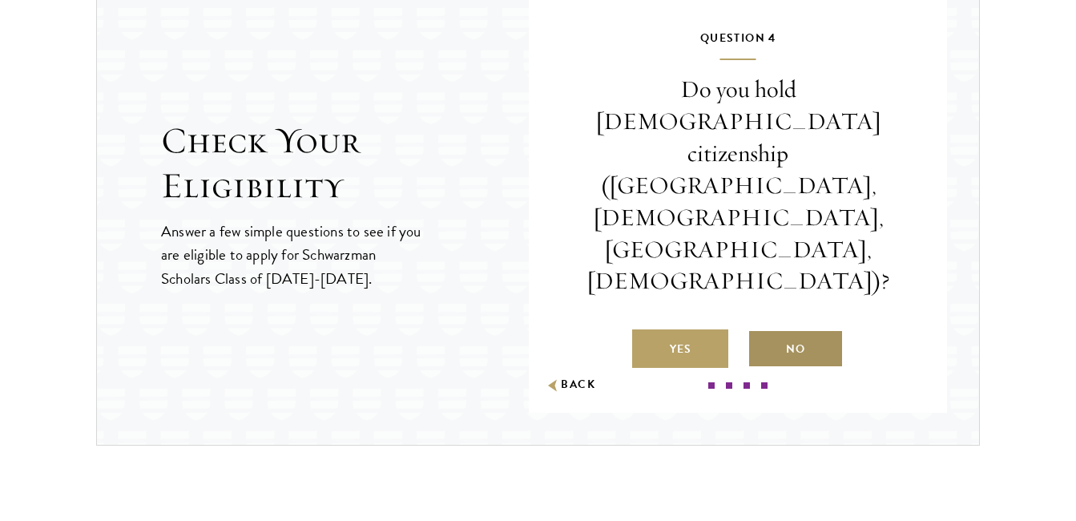
click at [797, 329] on label "No" at bounding box center [795, 348] width 96 height 38
click at [762, 332] on input "No" at bounding box center [754, 339] width 14 height 14
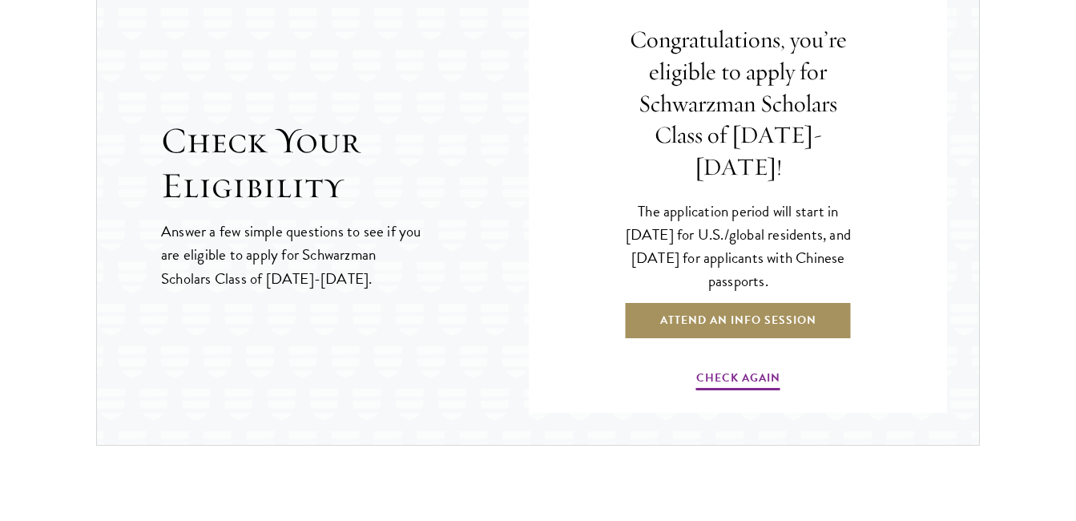
click at [776, 302] on link "Attend an Info Session" at bounding box center [738, 320] width 228 height 38
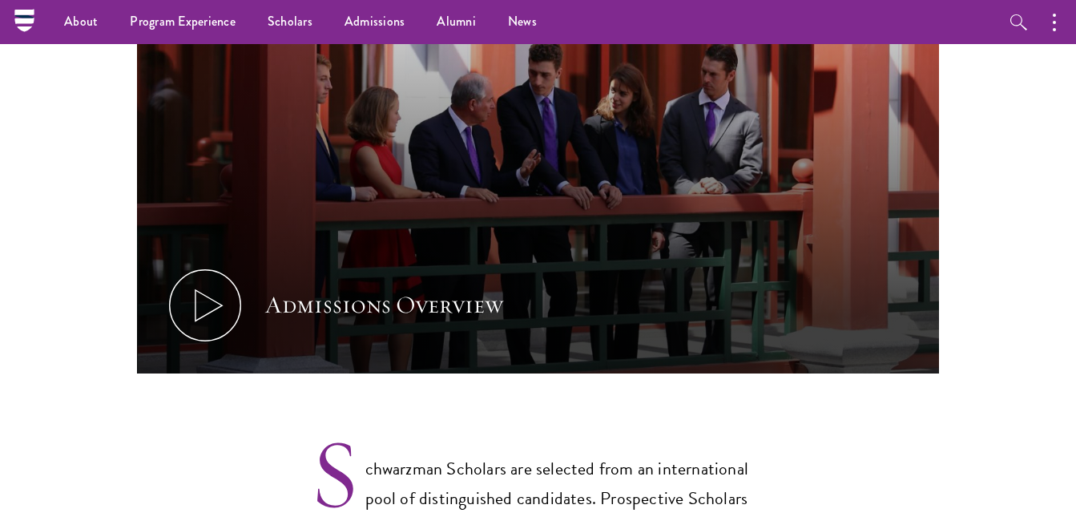
scroll to position [455, 0]
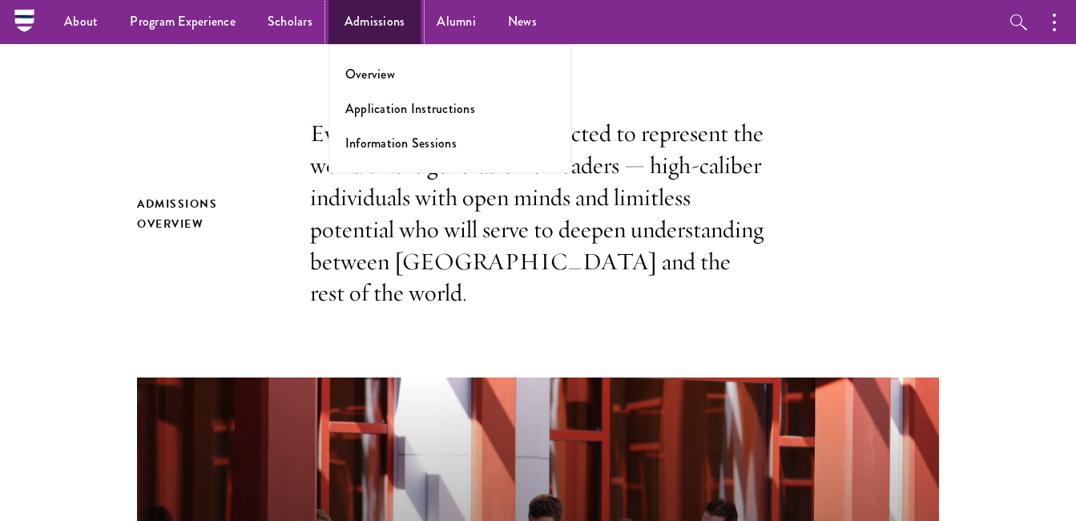
click at [387, 20] on link "Admissions" at bounding box center [374, 22] width 93 height 44
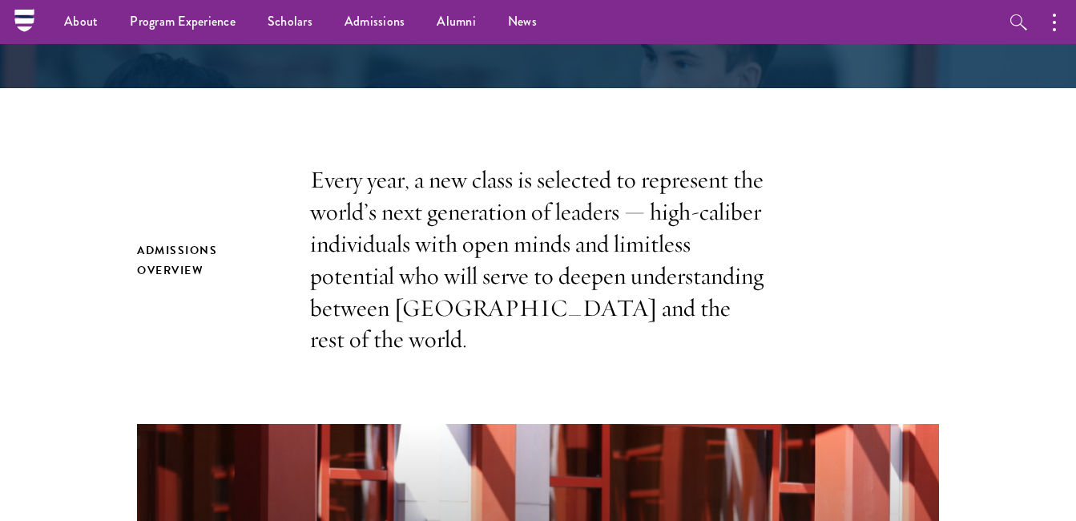
scroll to position [353, 0]
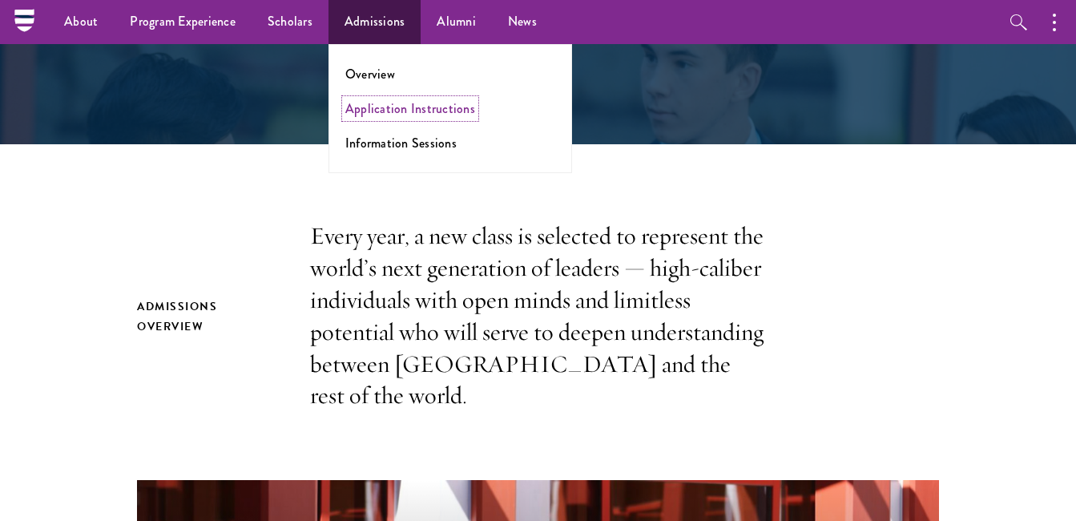
click at [415, 111] on link "Application Instructions" at bounding box center [410, 108] width 130 height 18
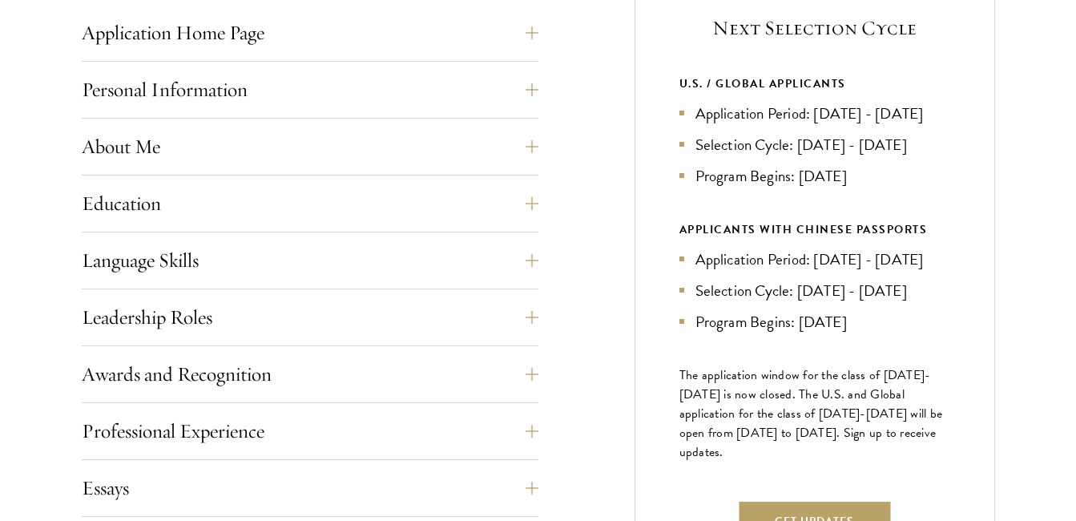
scroll to position [705, 0]
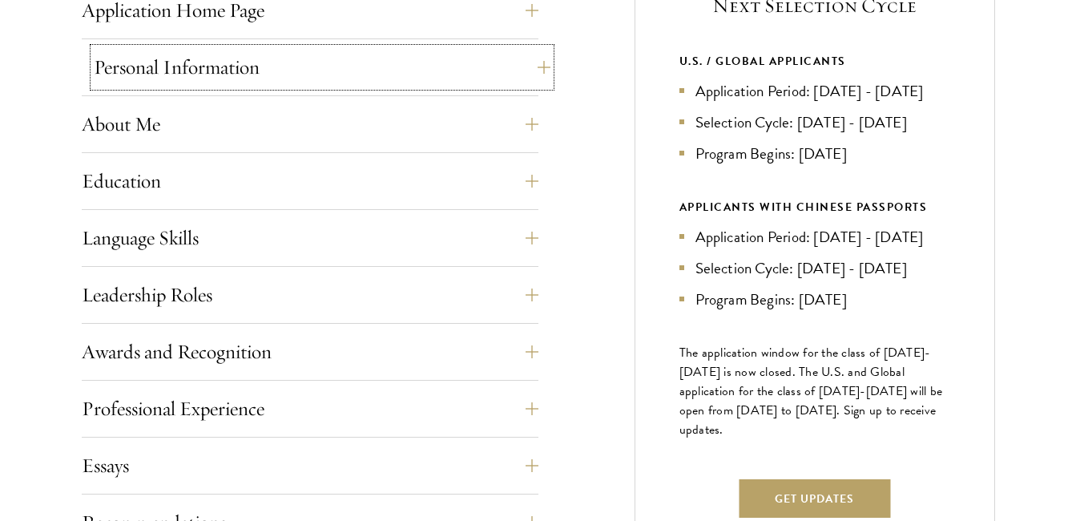
click at [433, 83] on button "Personal Information" at bounding box center [322, 67] width 457 height 38
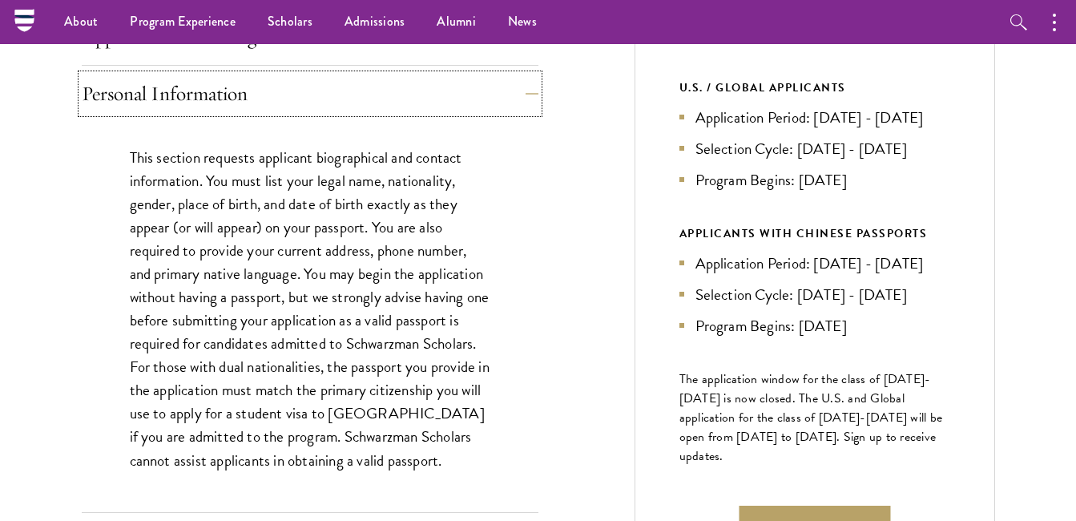
scroll to position [641, 0]
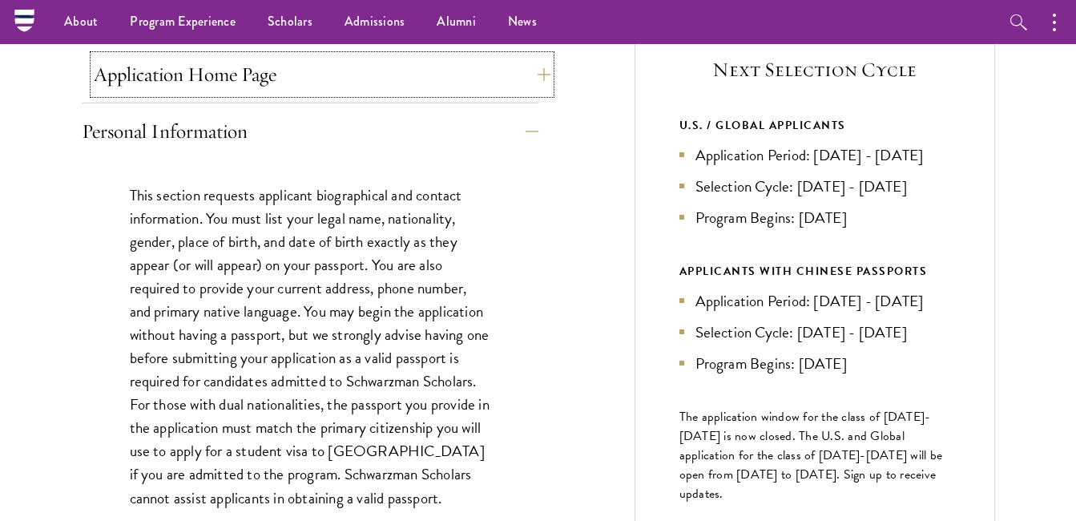
click at [437, 77] on button "Application Home Page" at bounding box center [322, 74] width 457 height 38
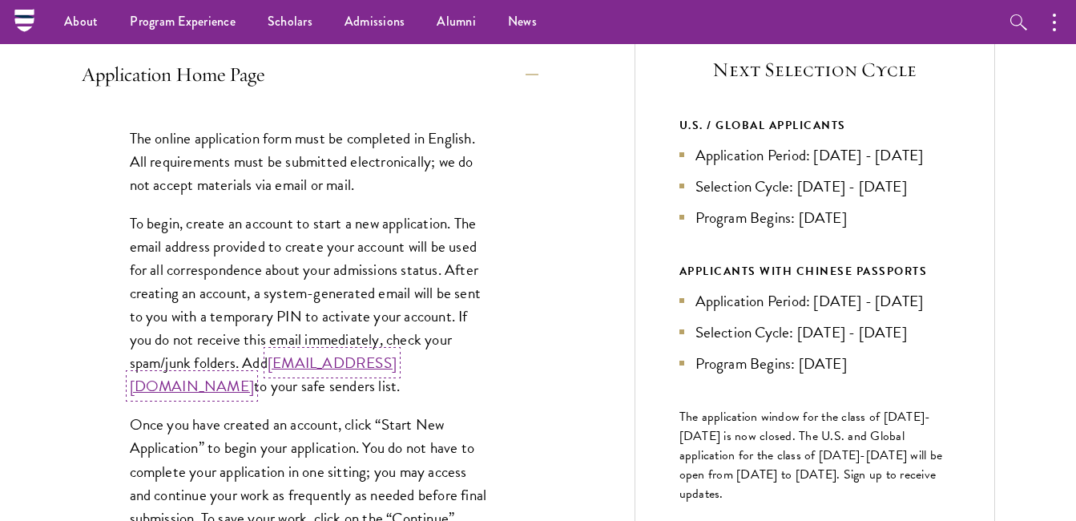
click at [300, 390] on link "[EMAIL_ADDRESS][DOMAIN_NAME]" at bounding box center [263, 374] width 267 height 46
click at [236, 390] on link "[EMAIL_ADDRESS][DOMAIN_NAME]" at bounding box center [263, 374] width 267 height 46
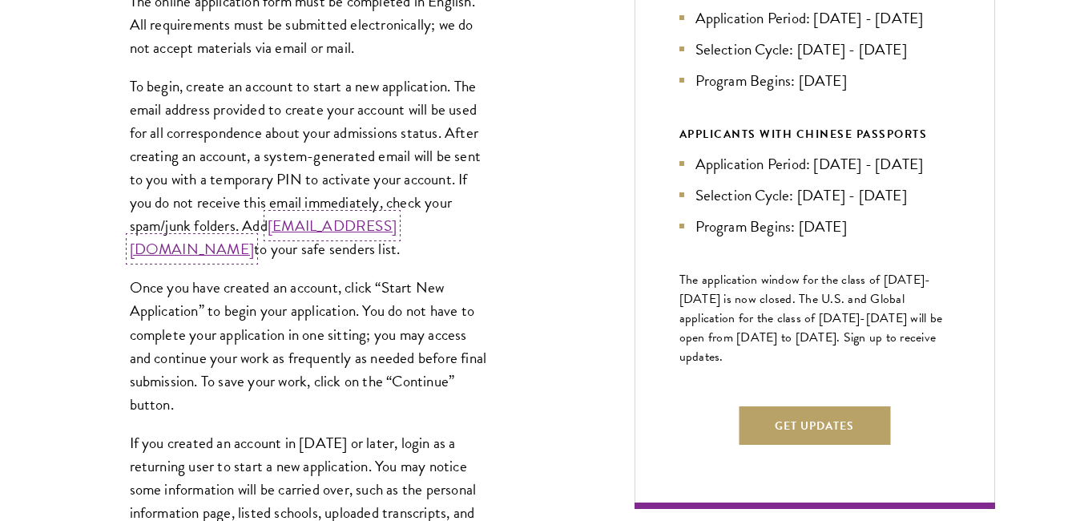
scroll to position [801, 0]
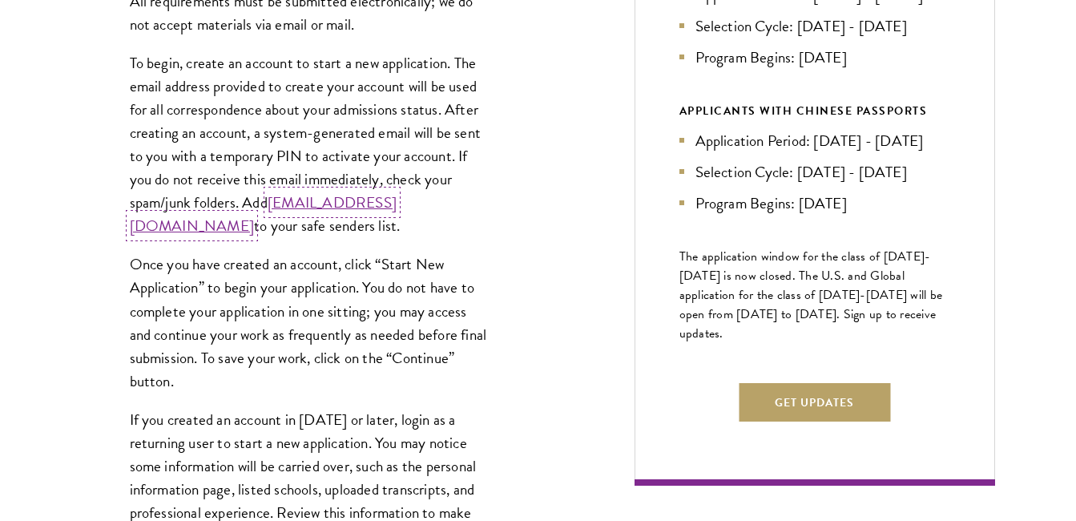
click at [252, 222] on link "admissions@schwarzmanscholars.org" at bounding box center [263, 214] width 267 height 46
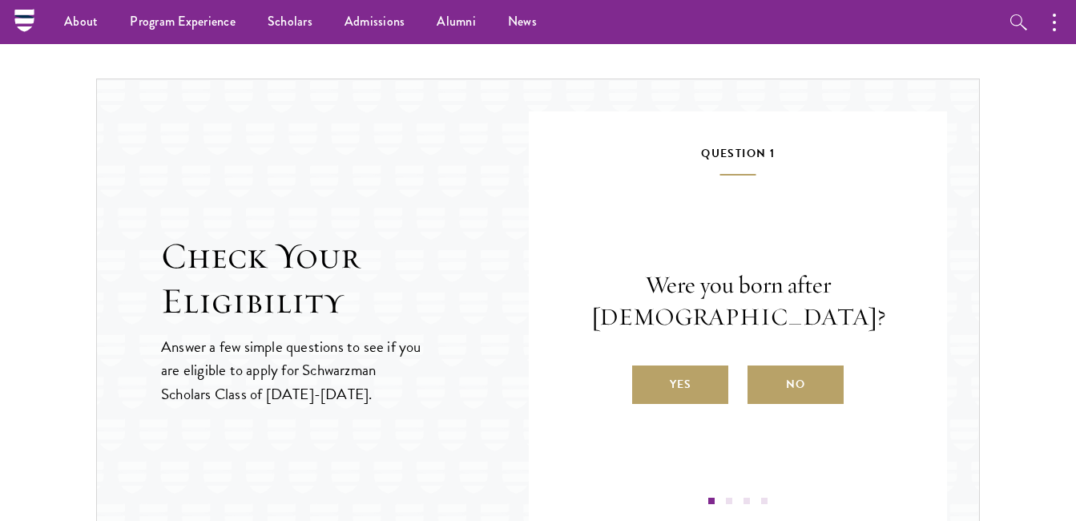
scroll to position [2330, 0]
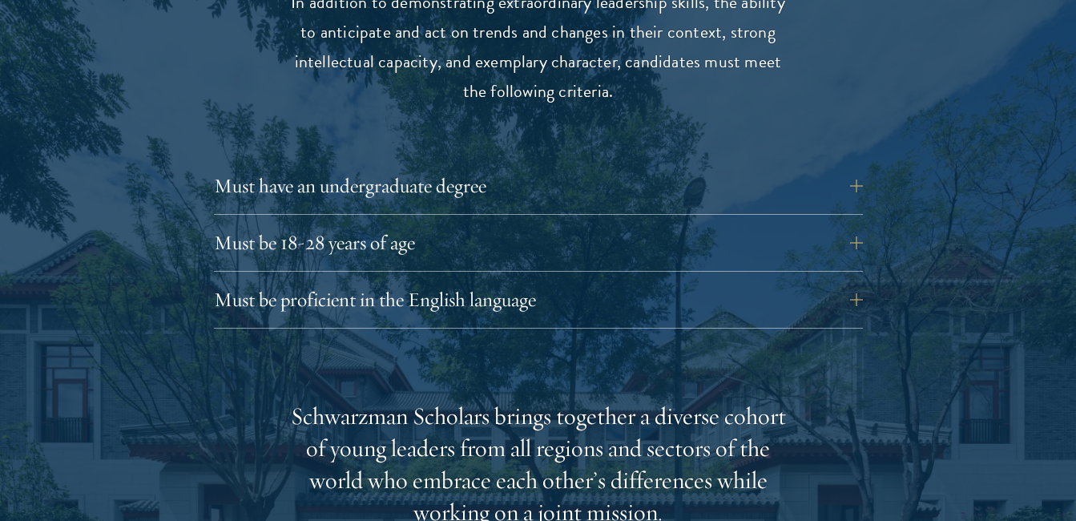
scroll to position [2179, 0]
click at [848, 280] on button "Must be proficient in the English language" at bounding box center [550, 299] width 649 height 38
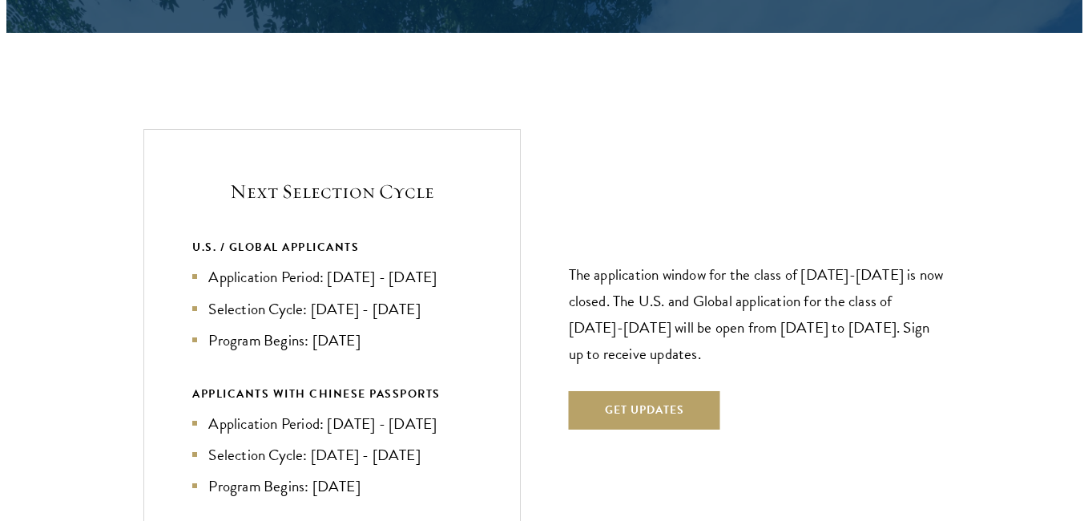
scroll to position [3740, 0]
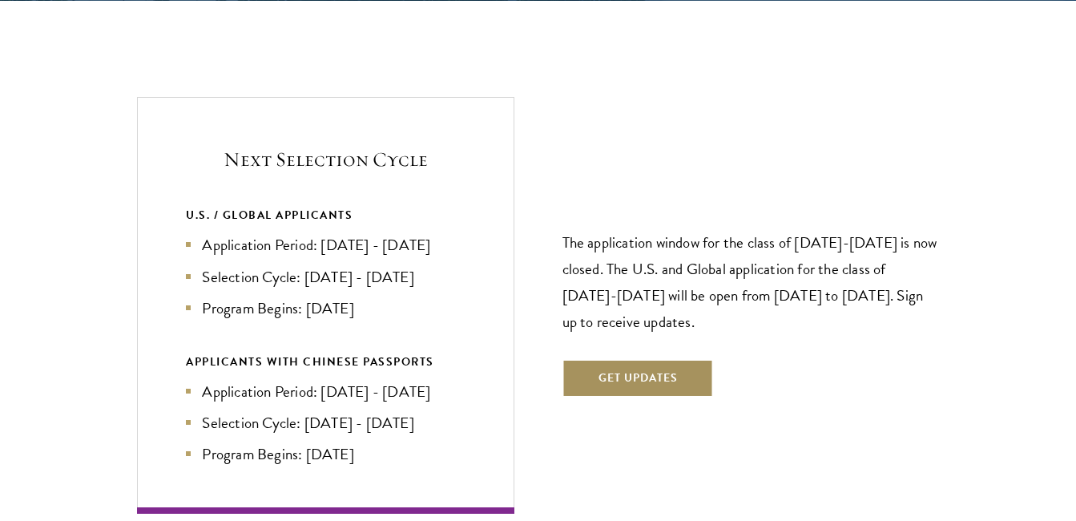
click at [653, 359] on button "Get Updates" at bounding box center [637, 378] width 151 height 38
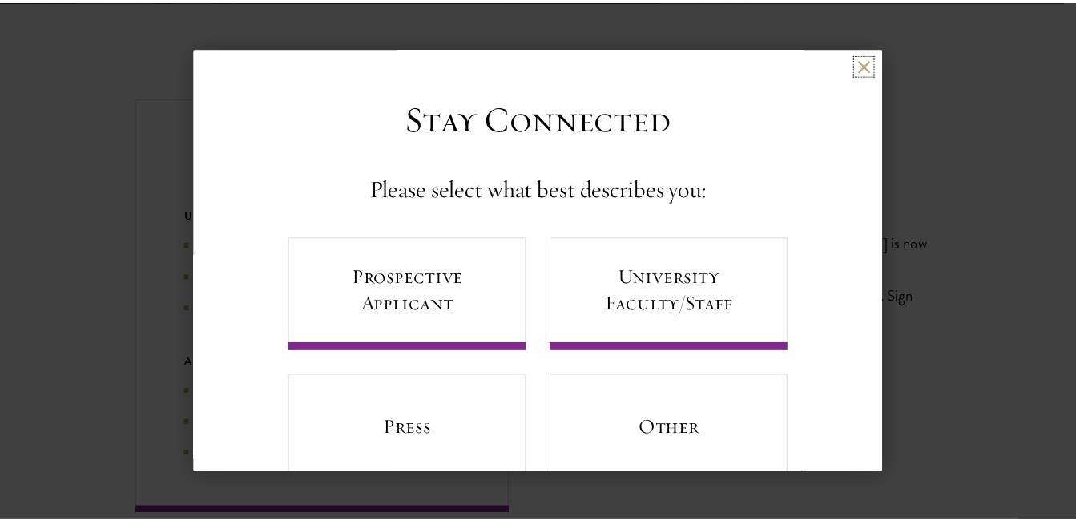
scroll to position [52, 0]
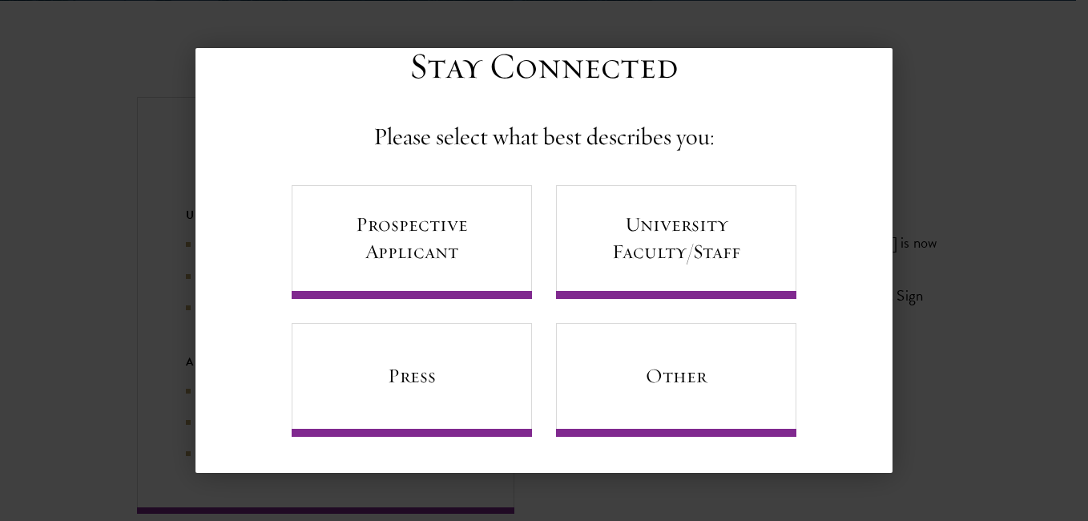
click at [999, 50] on div "Back Stay Connected Please select what best describes you: Prospective Applican…" at bounding box center [544, 260] width 1088 height 425
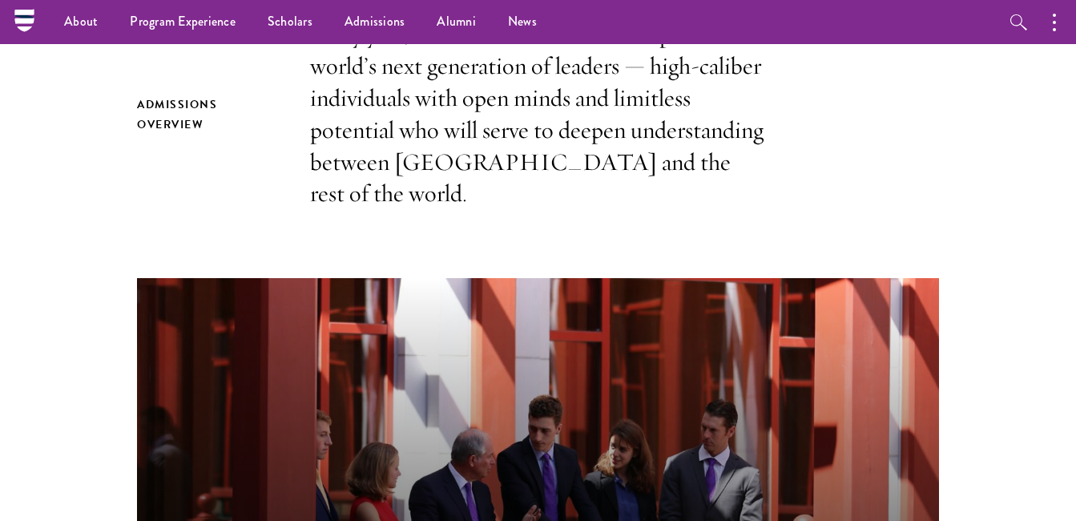
scroll to position [99, 0]
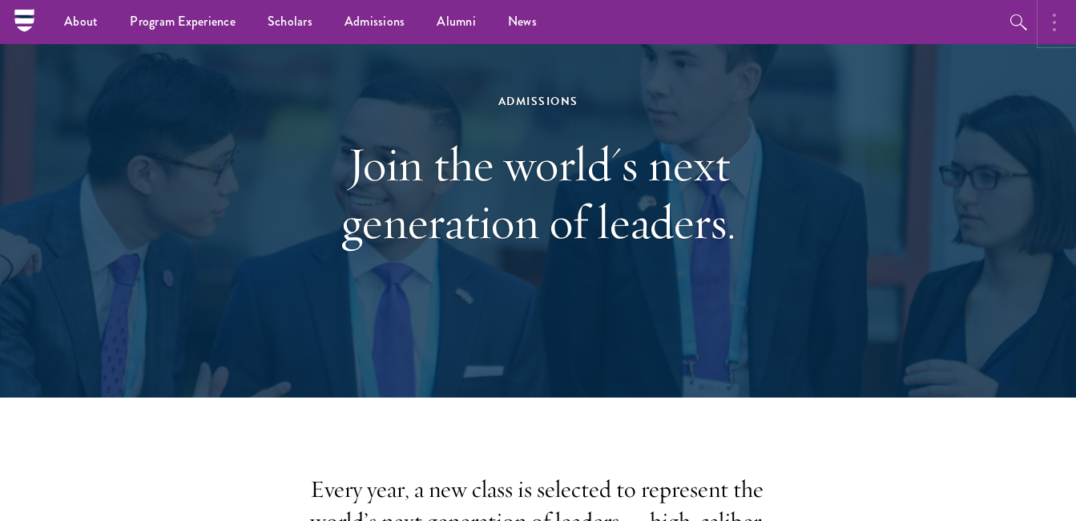
click at [1057, 21] on button "button" at bounding box center [1058, 22] width 35 height 44
